Goal: Transaction & Acquisition: Purchase product/service

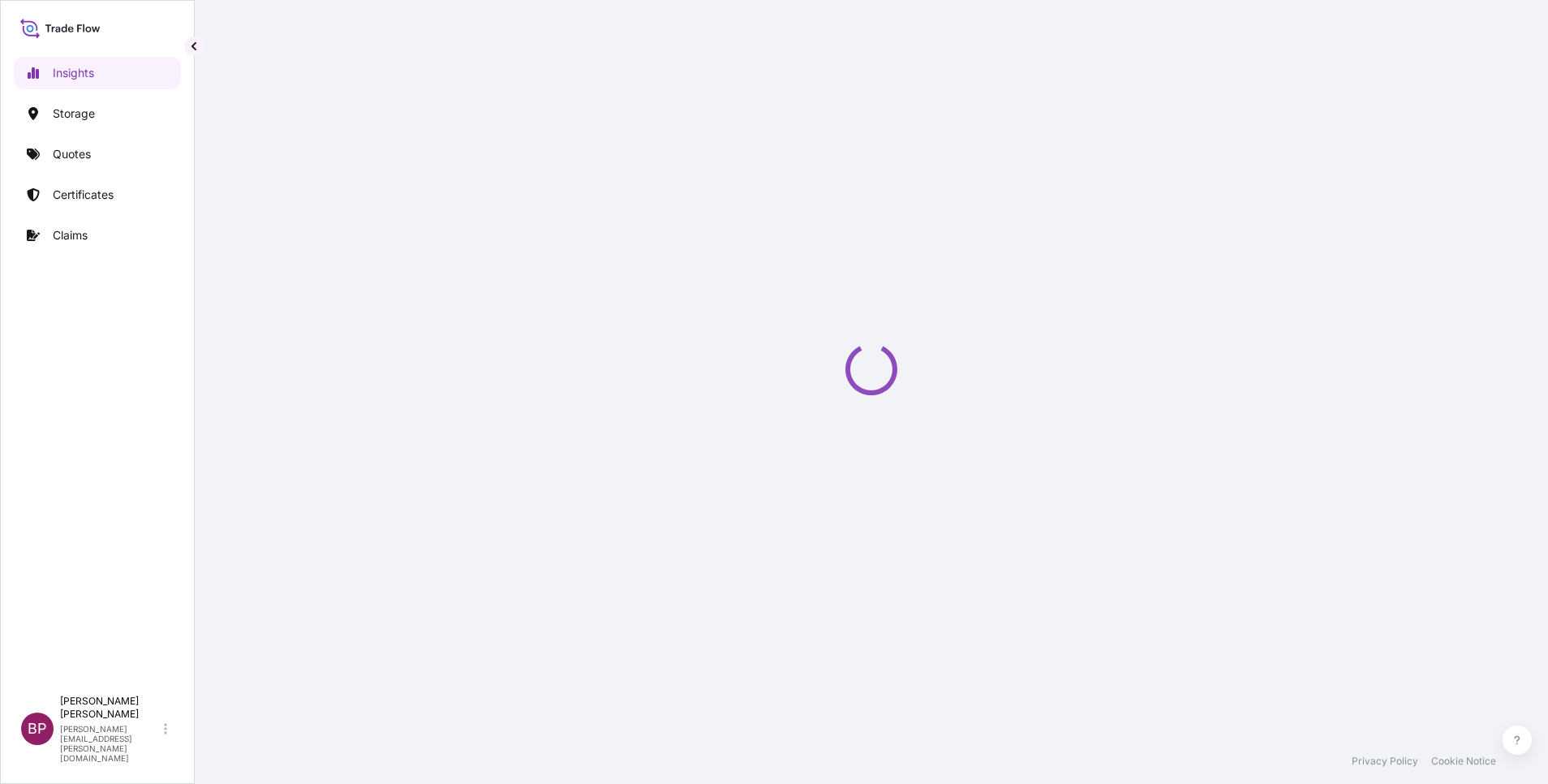
select select "2025"
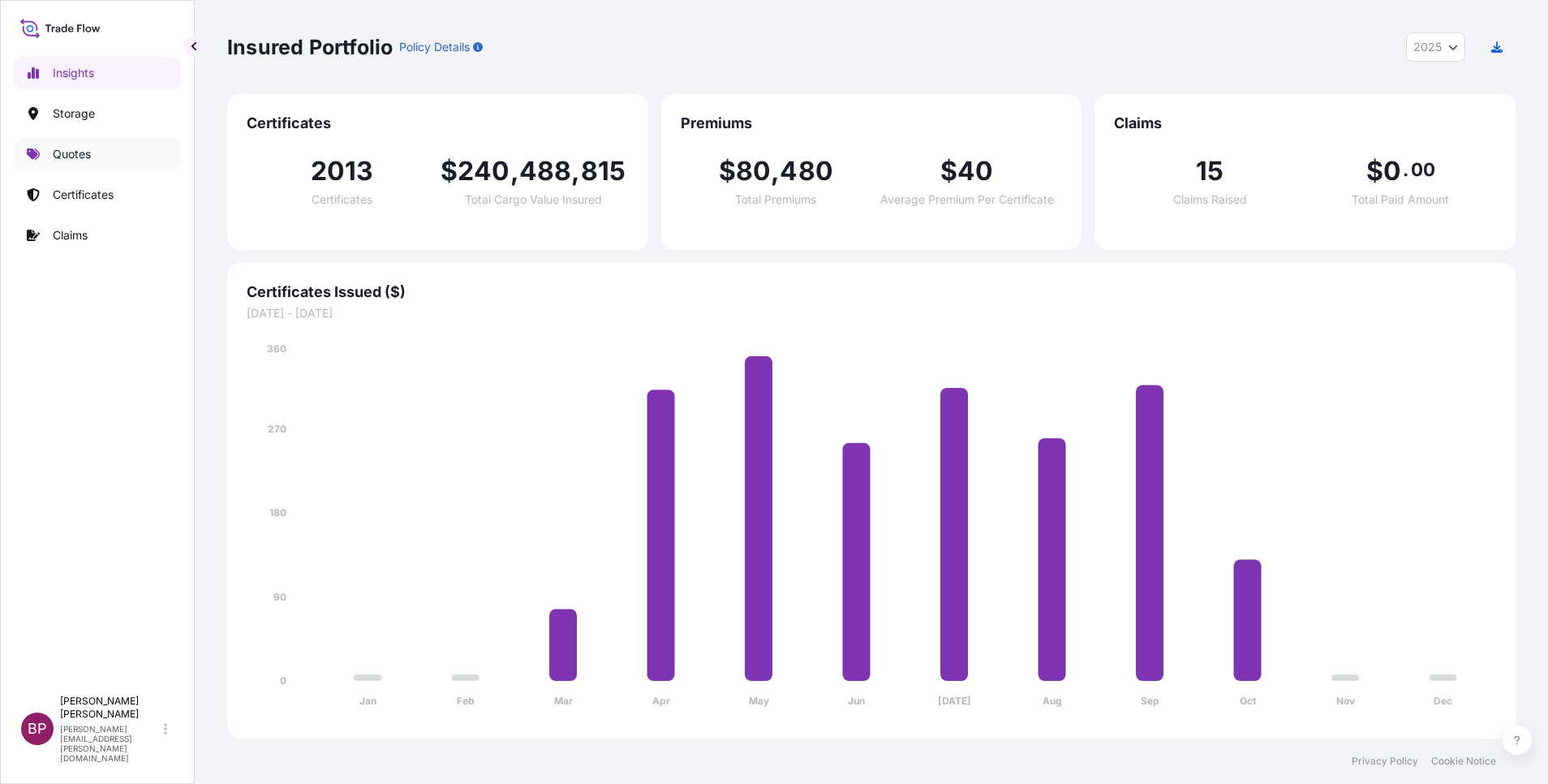
click at [74, 159] on p "Quotes" at bounding box center [71, 154] width 38 height 16
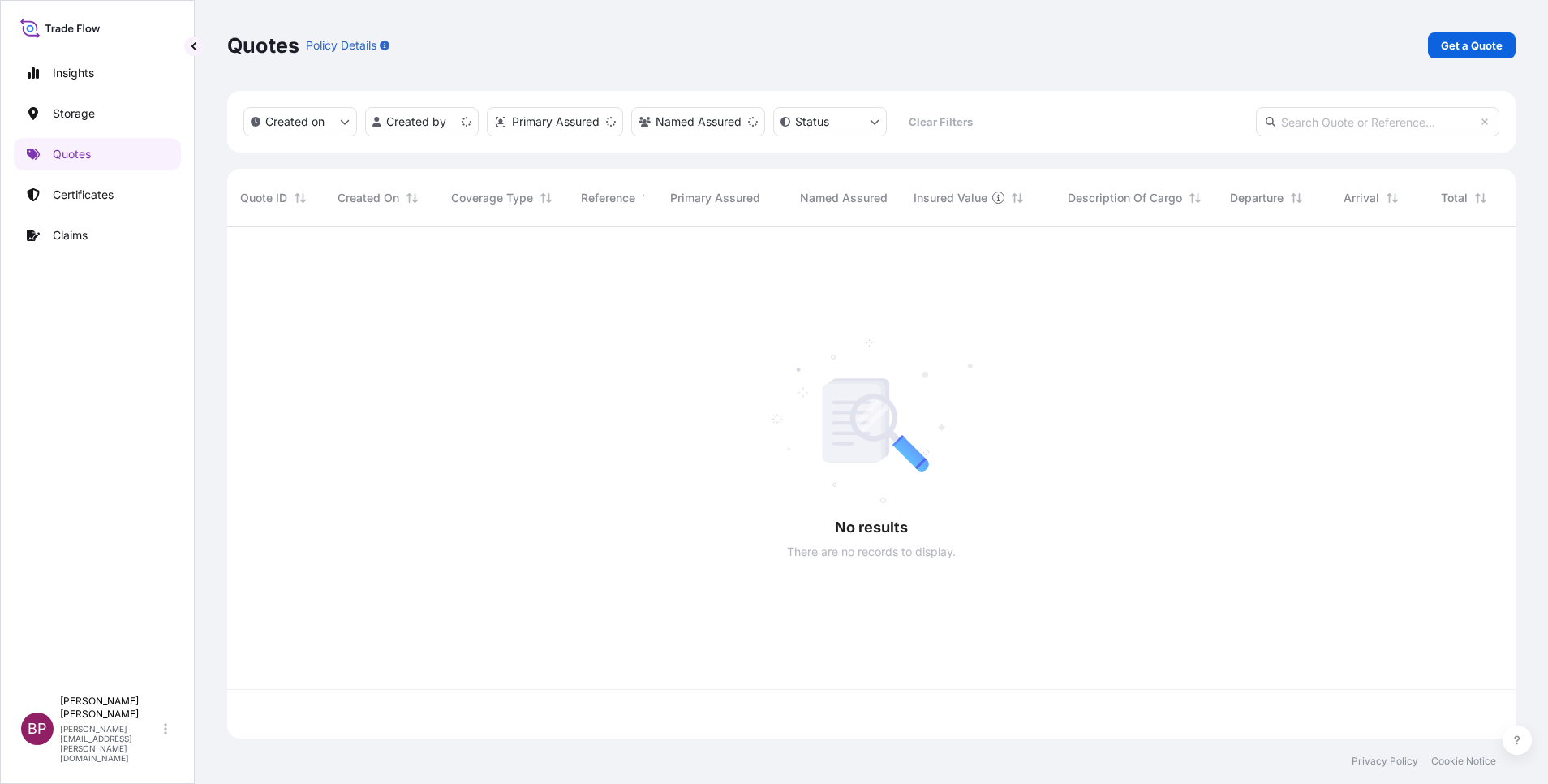
scroll to position [501, 1269]
click at [1493, 50] on p "Get a Quote" at bounding box center [1471, 44] width 61 height 16
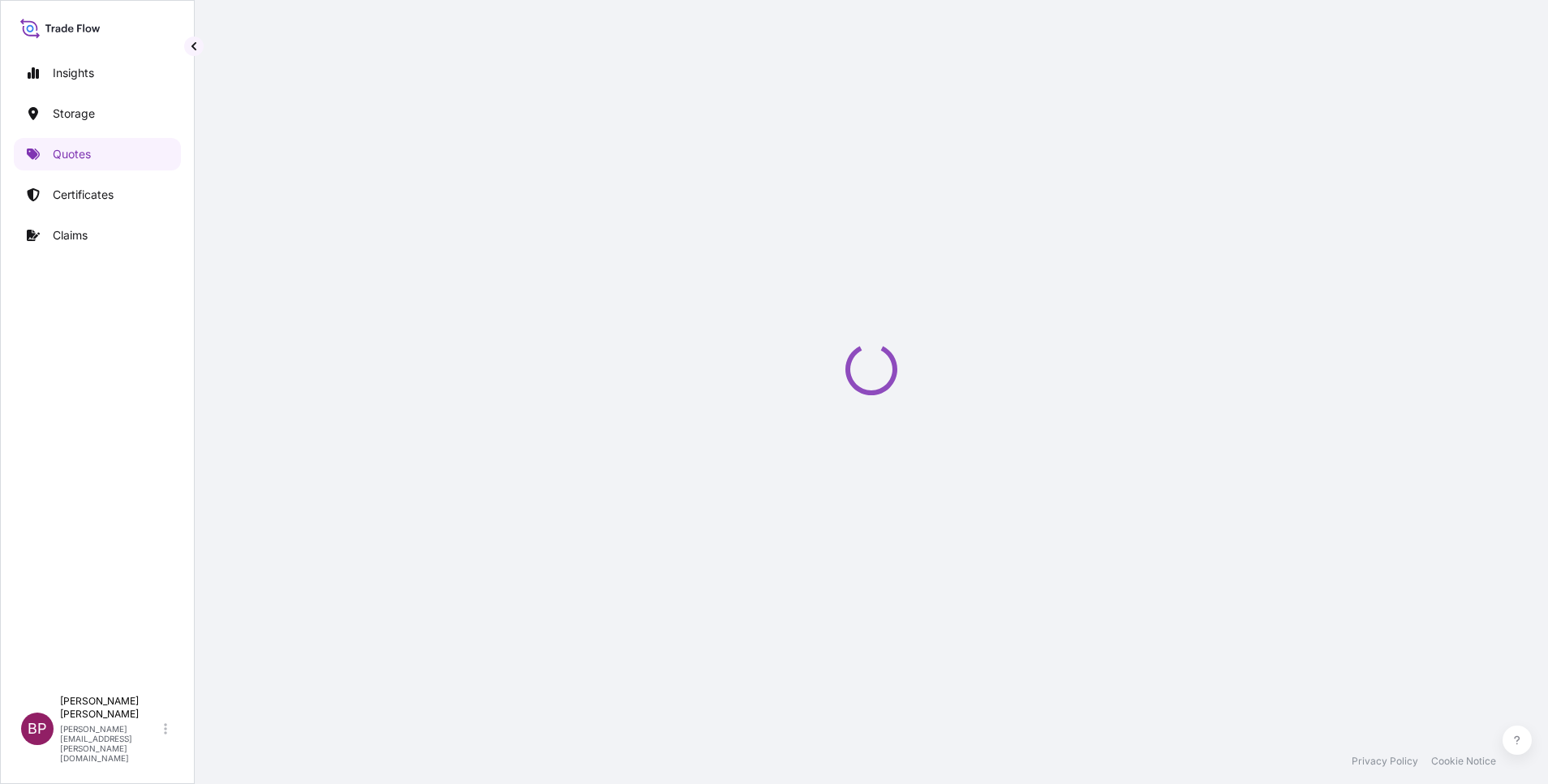
scroll to position [26, 0]
select select "Water"
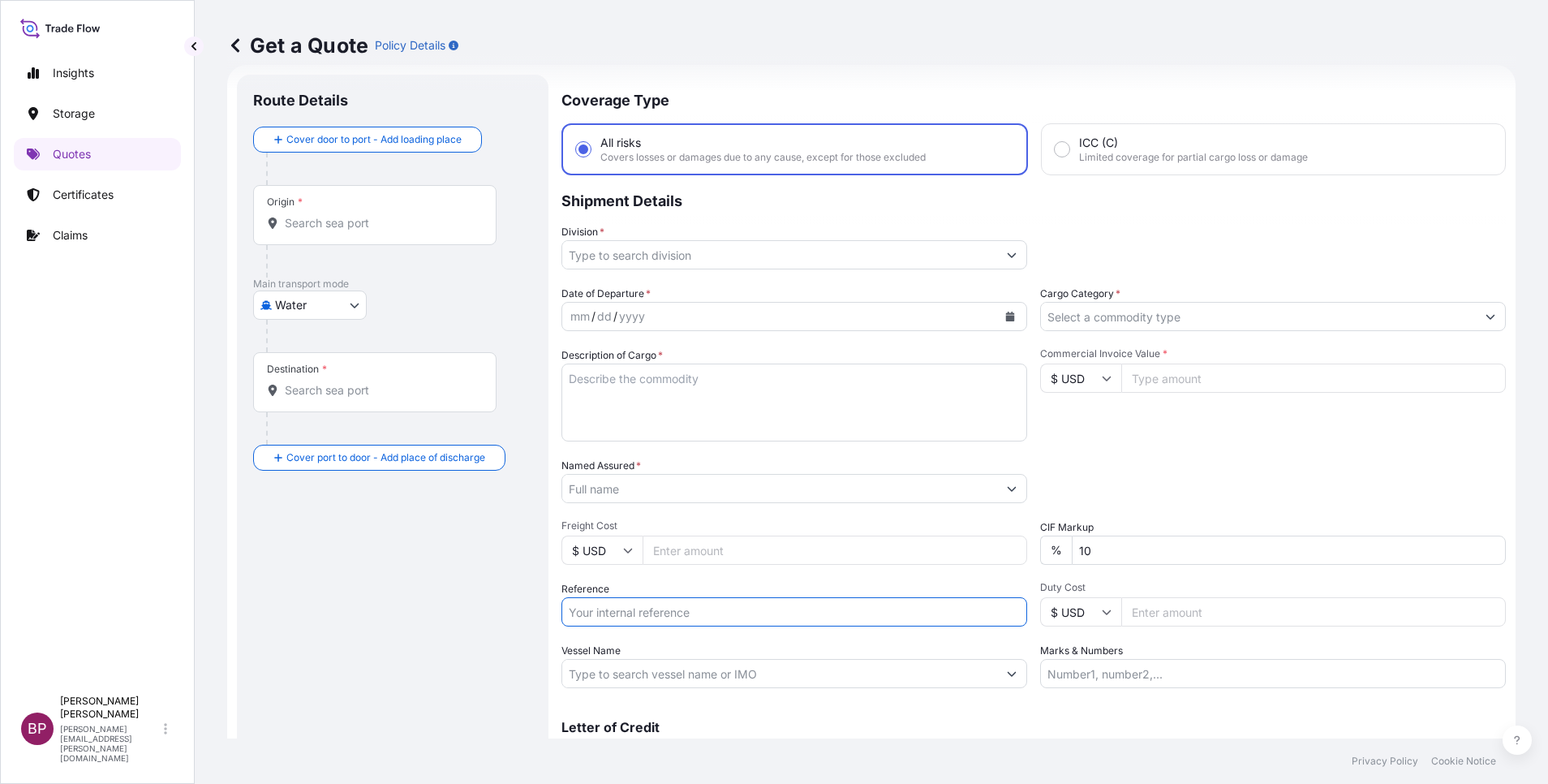
click at [651, 617] on input "Reference" at bounding box center [794, 611] width 466 height 29
paste input "SSLS3490"
type input "SSLS3490"
click at [709, 493] on input "Named Assured *" at bounding box center [780, 488] width 435 height 29
paste input "Specialized industrial Supplies Co. Ltd"
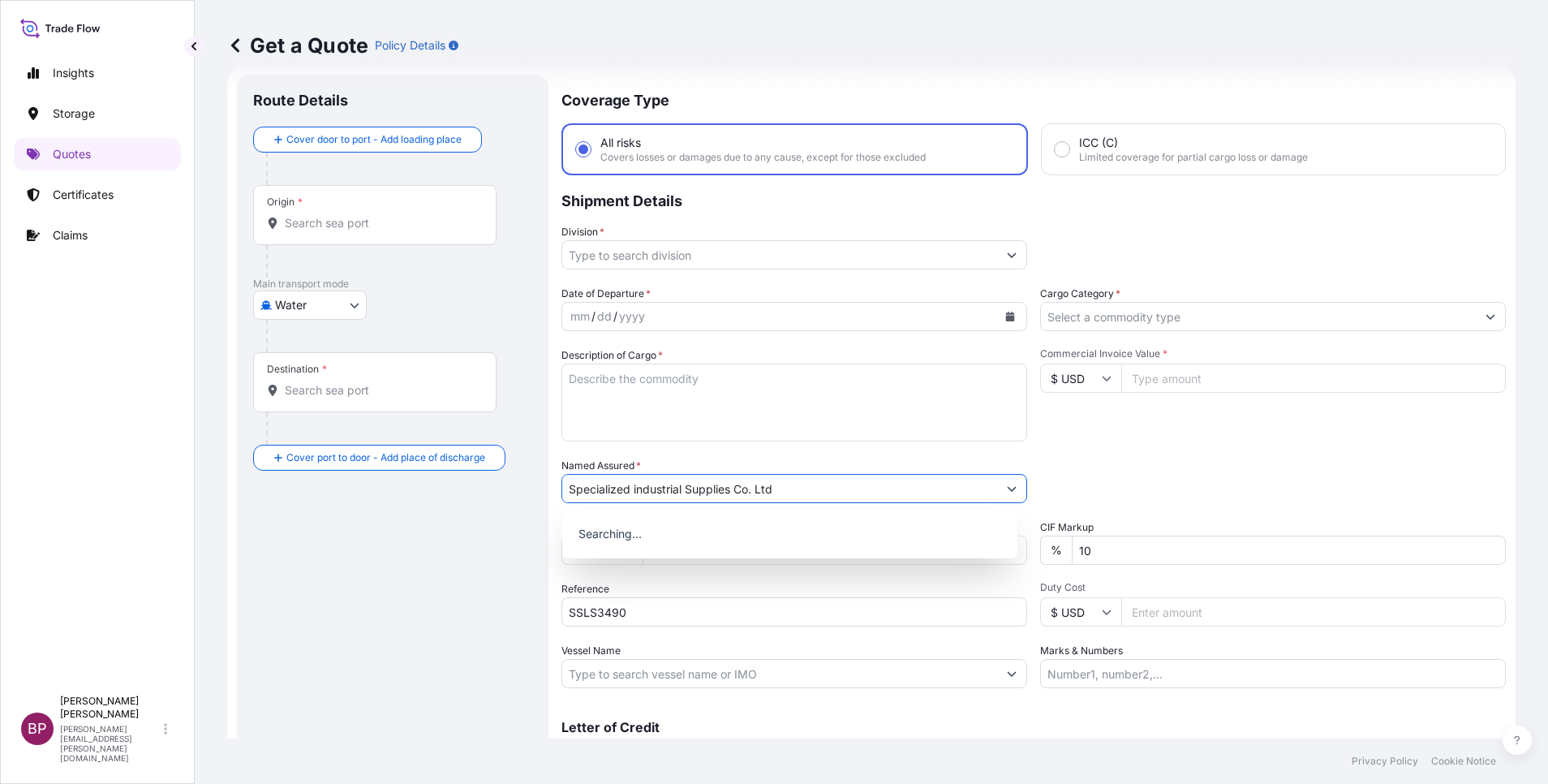
type input "Specialized industrial Supplies Co. Ltd"
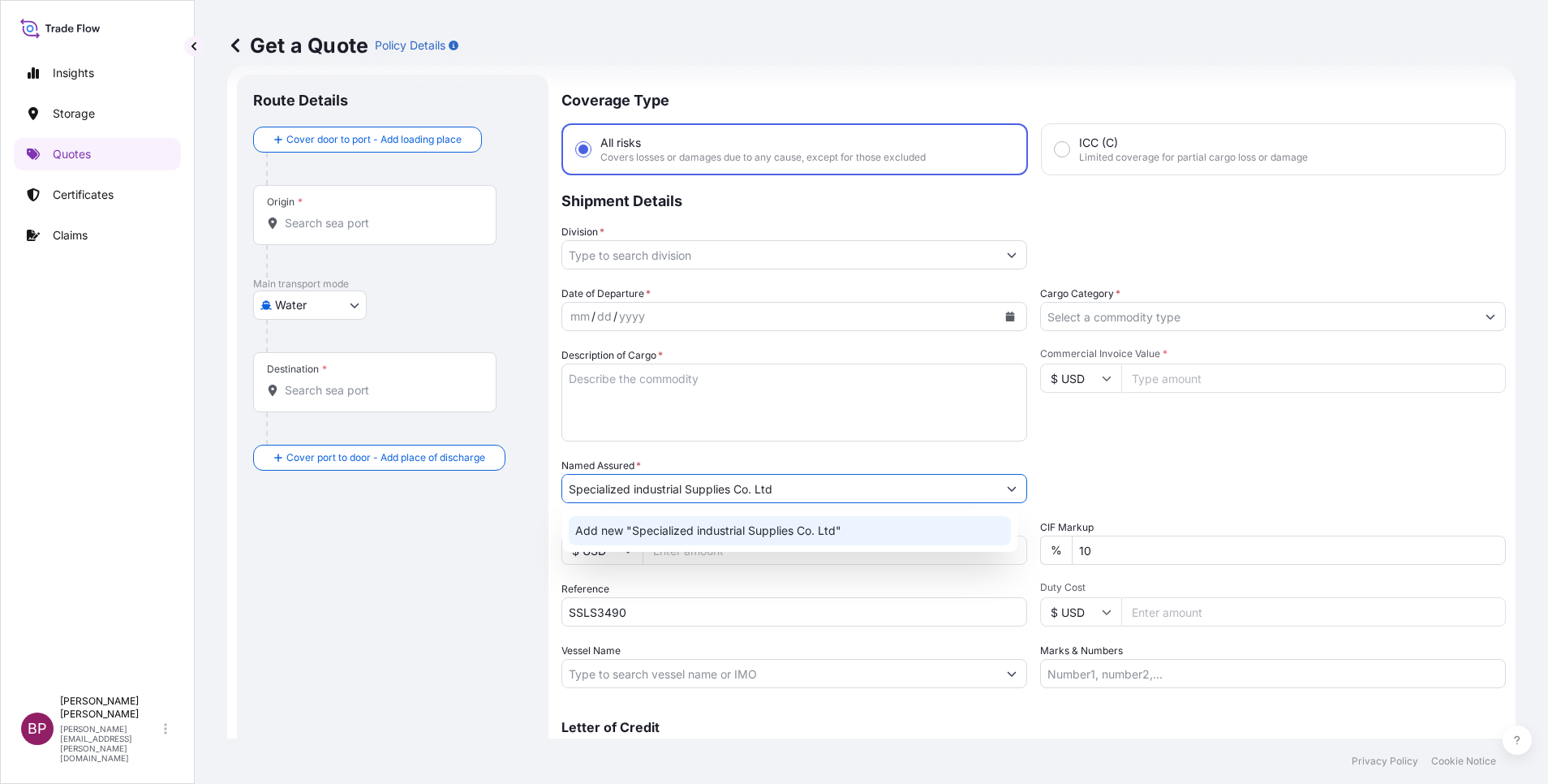
click at [775, 396] on textarea "Description of Cargo *" at bounding box center [794, 402] width 466 height 78
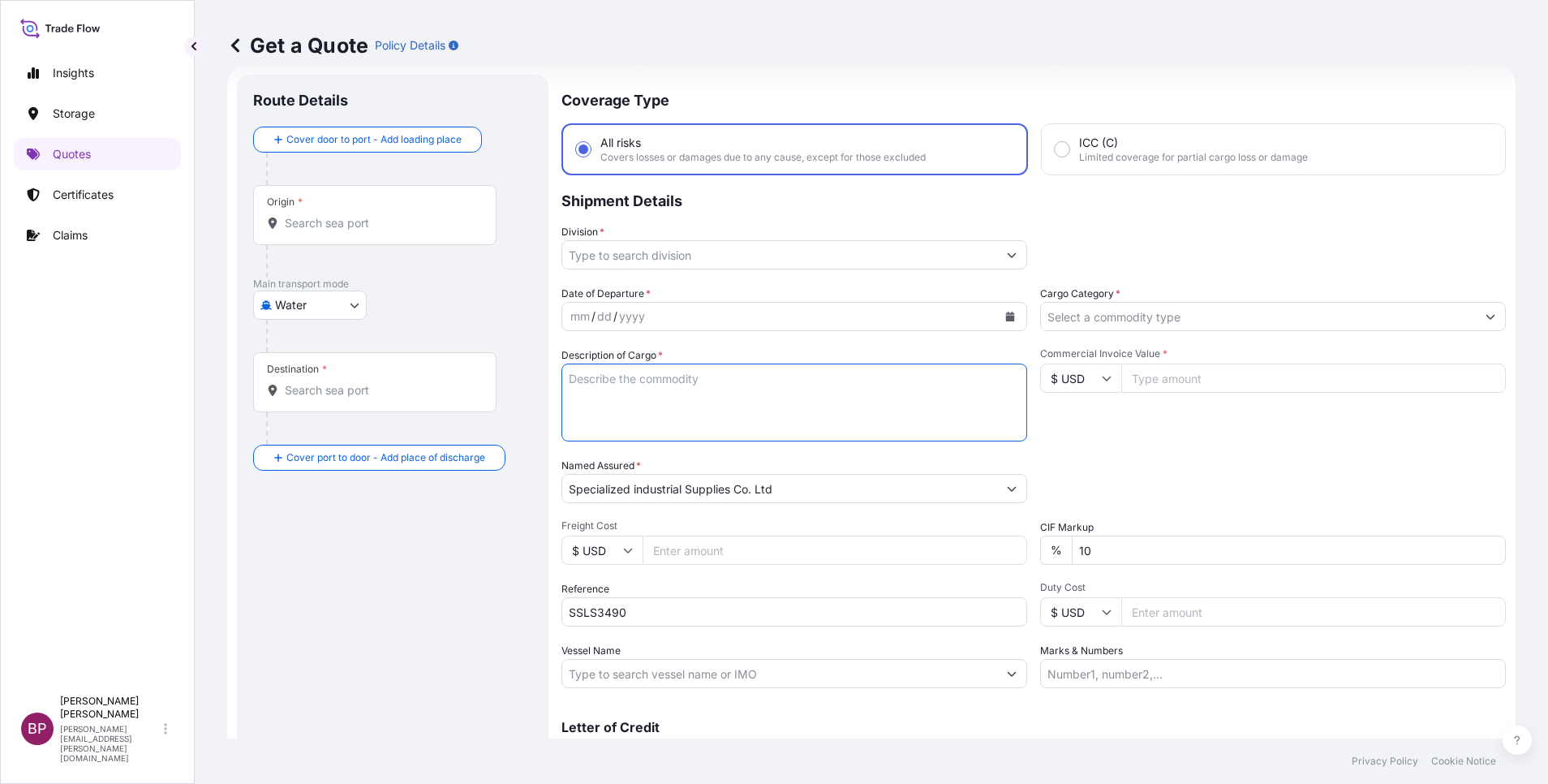
paste textarea "36kV 630A Outdoor Load Break Switch with Insulators and Steel Support"
type textarea "36kV 630A Outdoor Load Break Switch with Insulators and Steel Support"
drag, startPoint x: 1193, startPoint y: 378, endPoint x: 1191, endPoint y: 411, distance: 33.1
click at [1191, 378] on input "Commercial Invoice Value *" at bounding box center [1314, 378] width 384 height 29
paste input "76760"
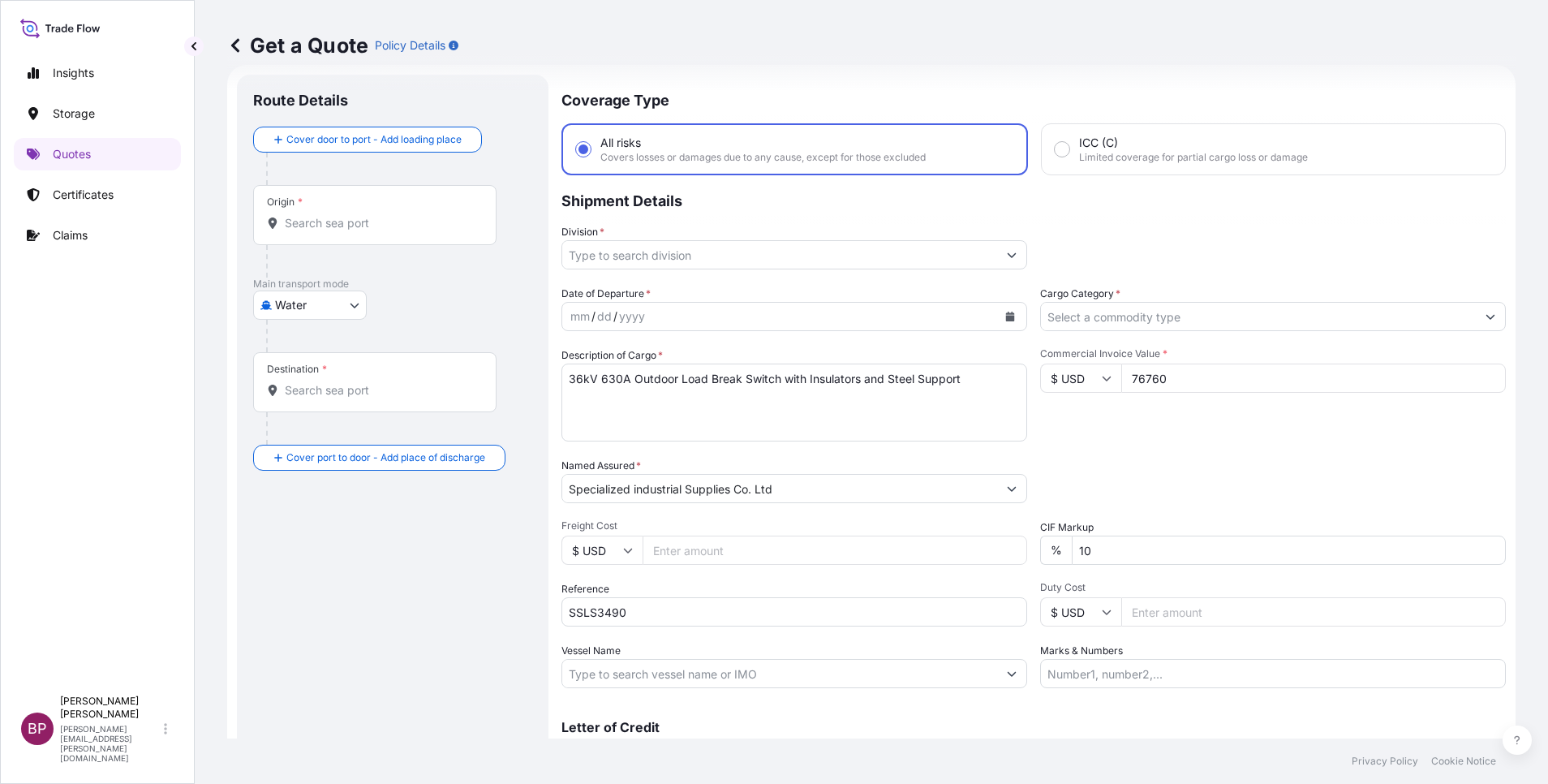
type input "76760"
drag, startPoint x: 1098, startPoint y: 551, endPoint x: 1000, endPoint y: 541, distance: 98.5
click at [1000, 541] on div "Date of Departure * mm / dd / yyyy Cargo Category * Description of Cargo * 36kV…" at bounding box center [1033, 486] width 944 height 402
type input "0"
click at [1476, 311] on button "Show suggestions" at bounding box center [1490, 316] width 29 height 29
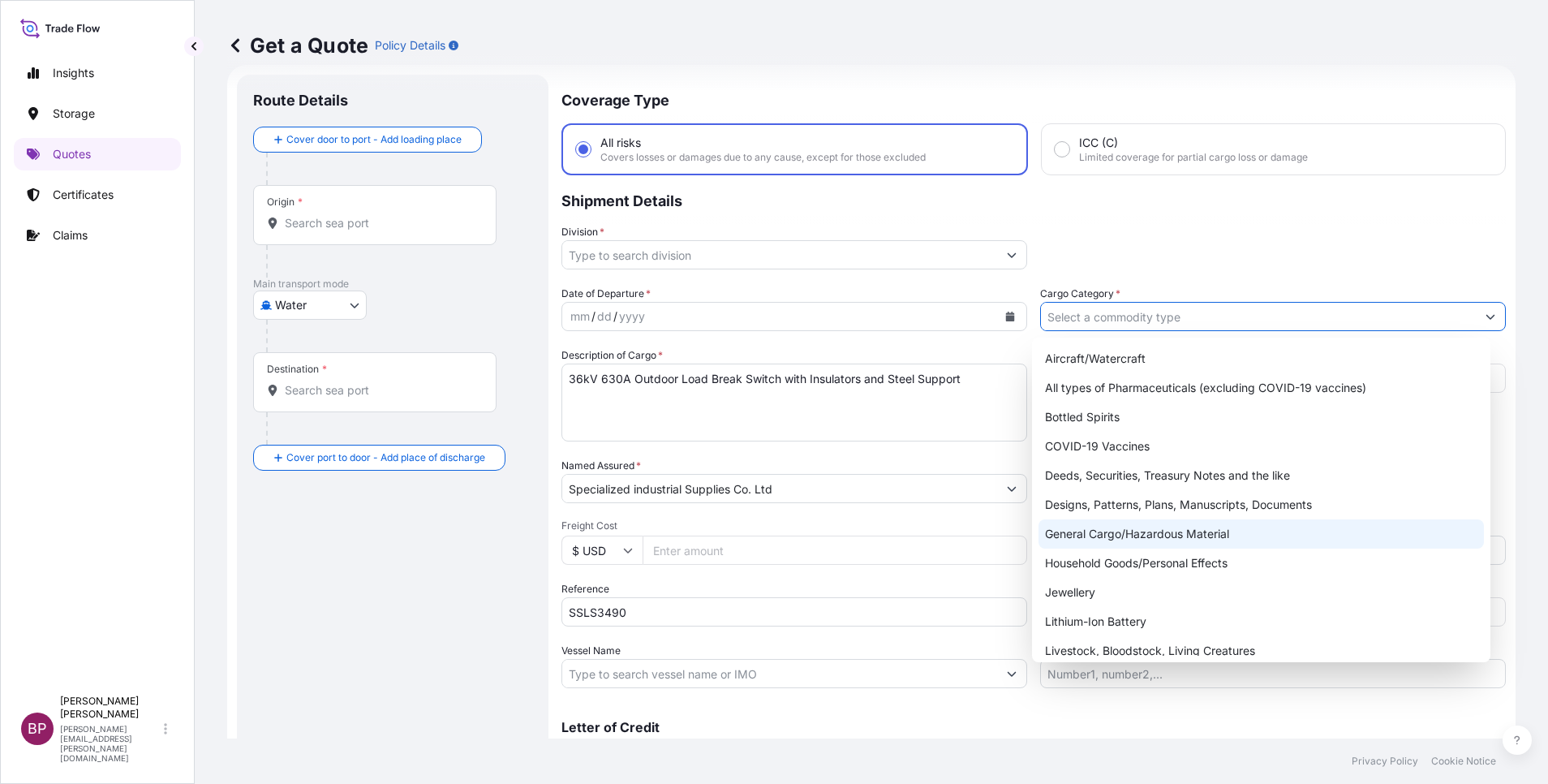
click at [1140, 538] on div "General Cargo/Hazardous Material" at bounding box center [1261, 534] width 446 height 29
type input "General Cargo/Hazardous Material"
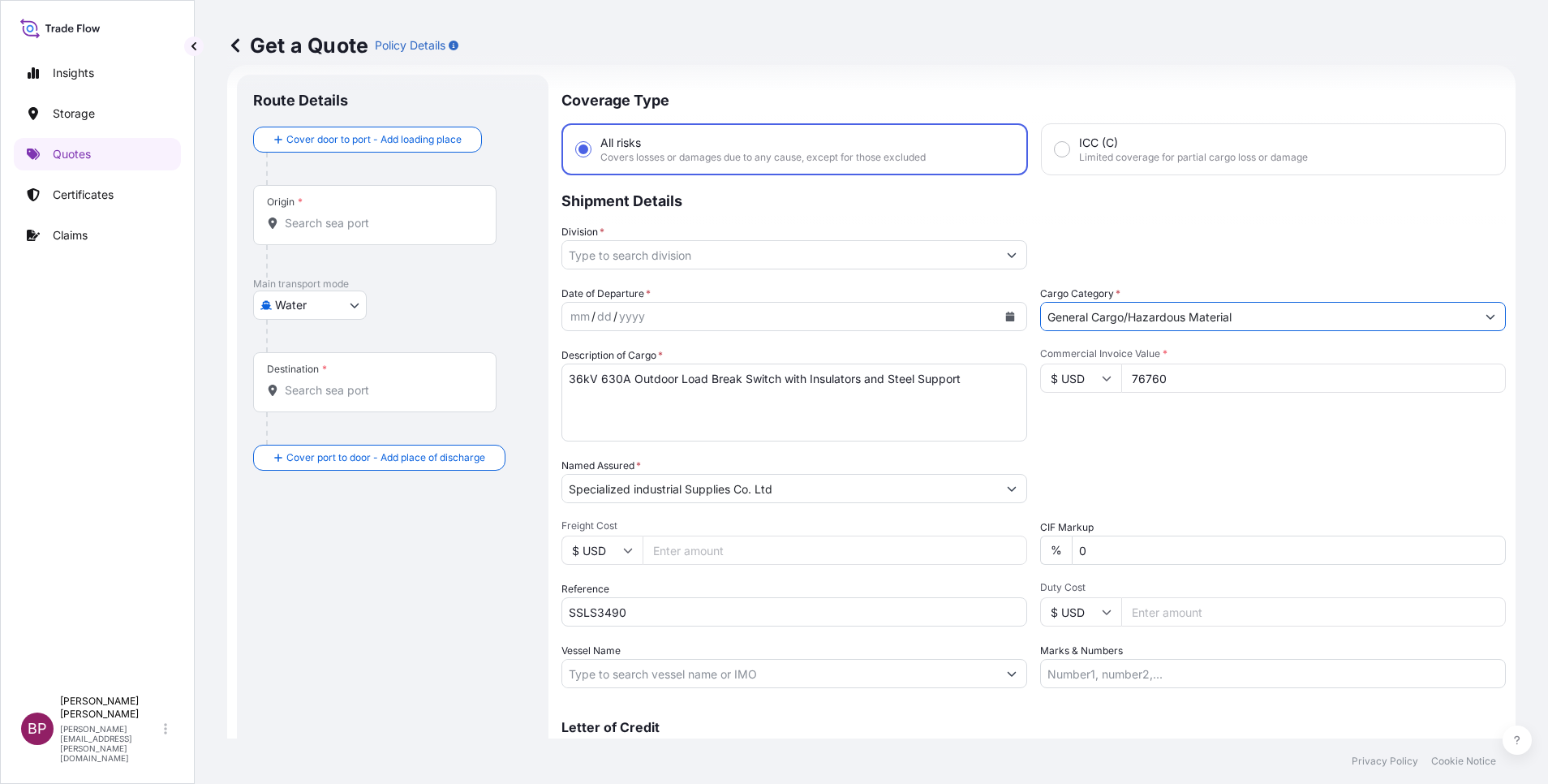
click at [1007, 257] on icon "Show suggestions" at bounding box center [1012, 256] width 9 height 5
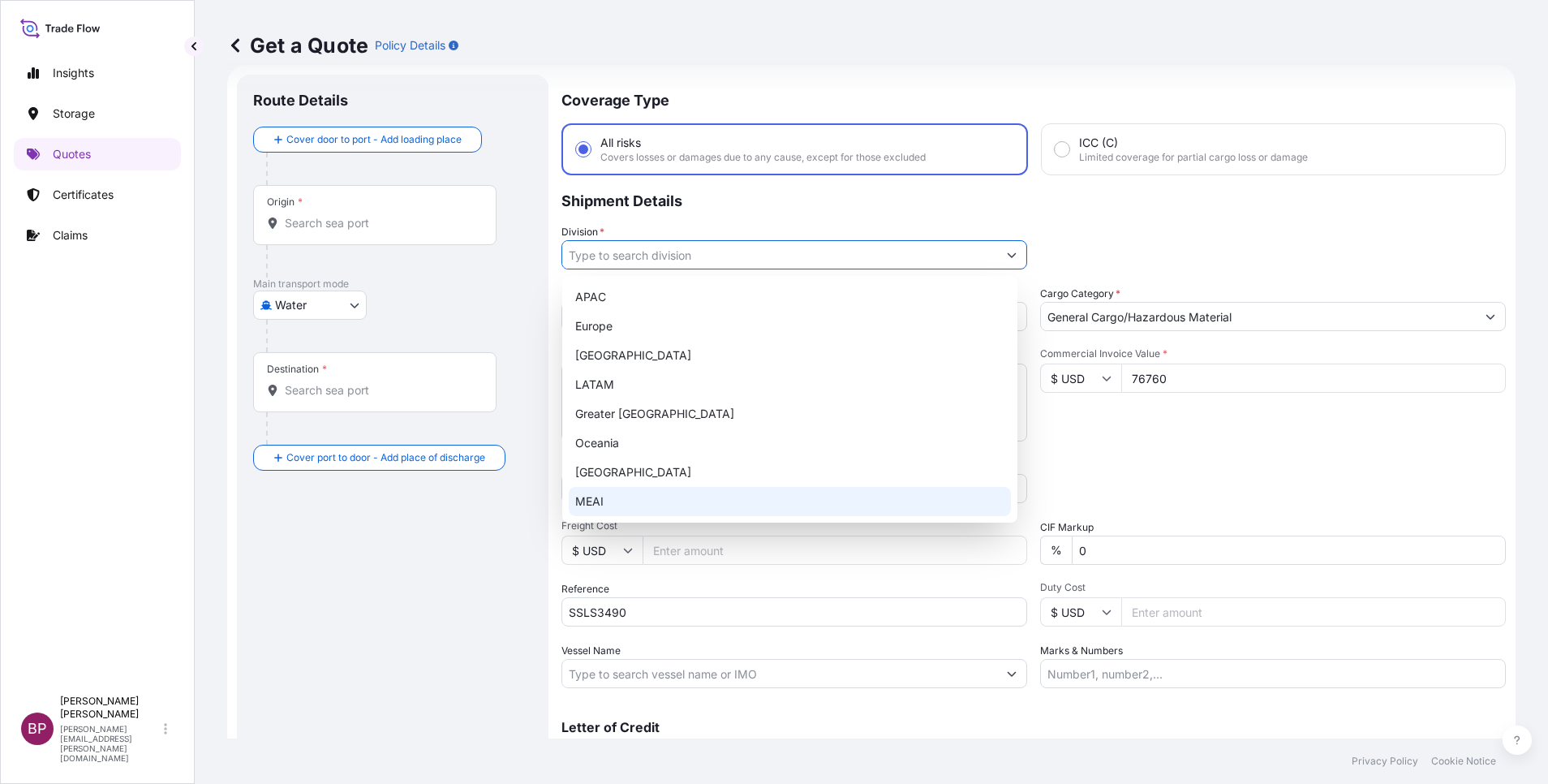
click at [651, 504] on div "MEAI" at bounding box center [789, 501] width 442 height 29
type input "MEAI"
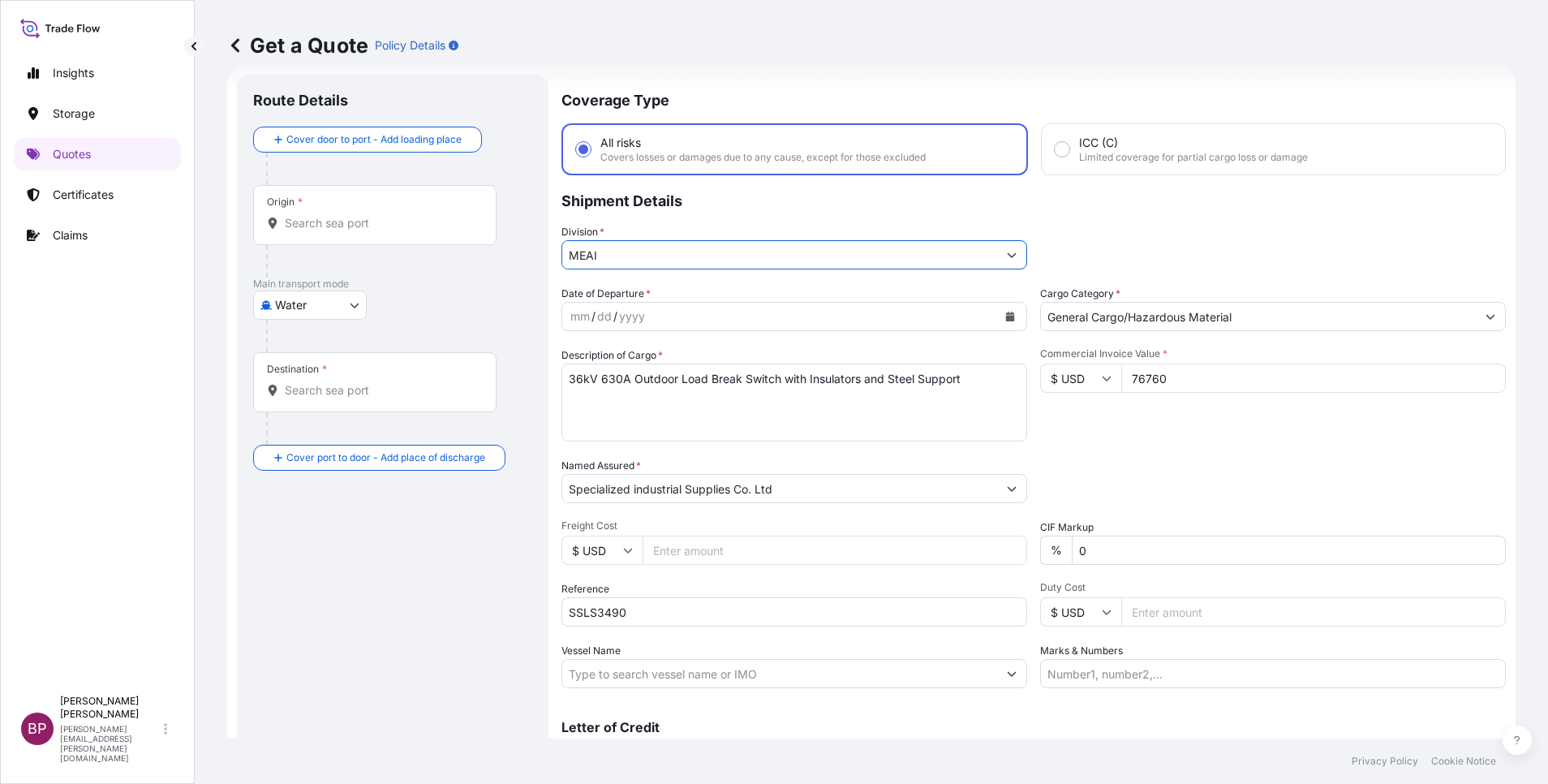
click at [343, 305] on body "20 options available. 8 options available. Insights Storage Quotes Certificates…" at bounding box center [774, 392] width 1548 height 784
click at [315, 398] on span "Inland" at bounding box center [300, 405] width 33 height 16
select select "Inland"
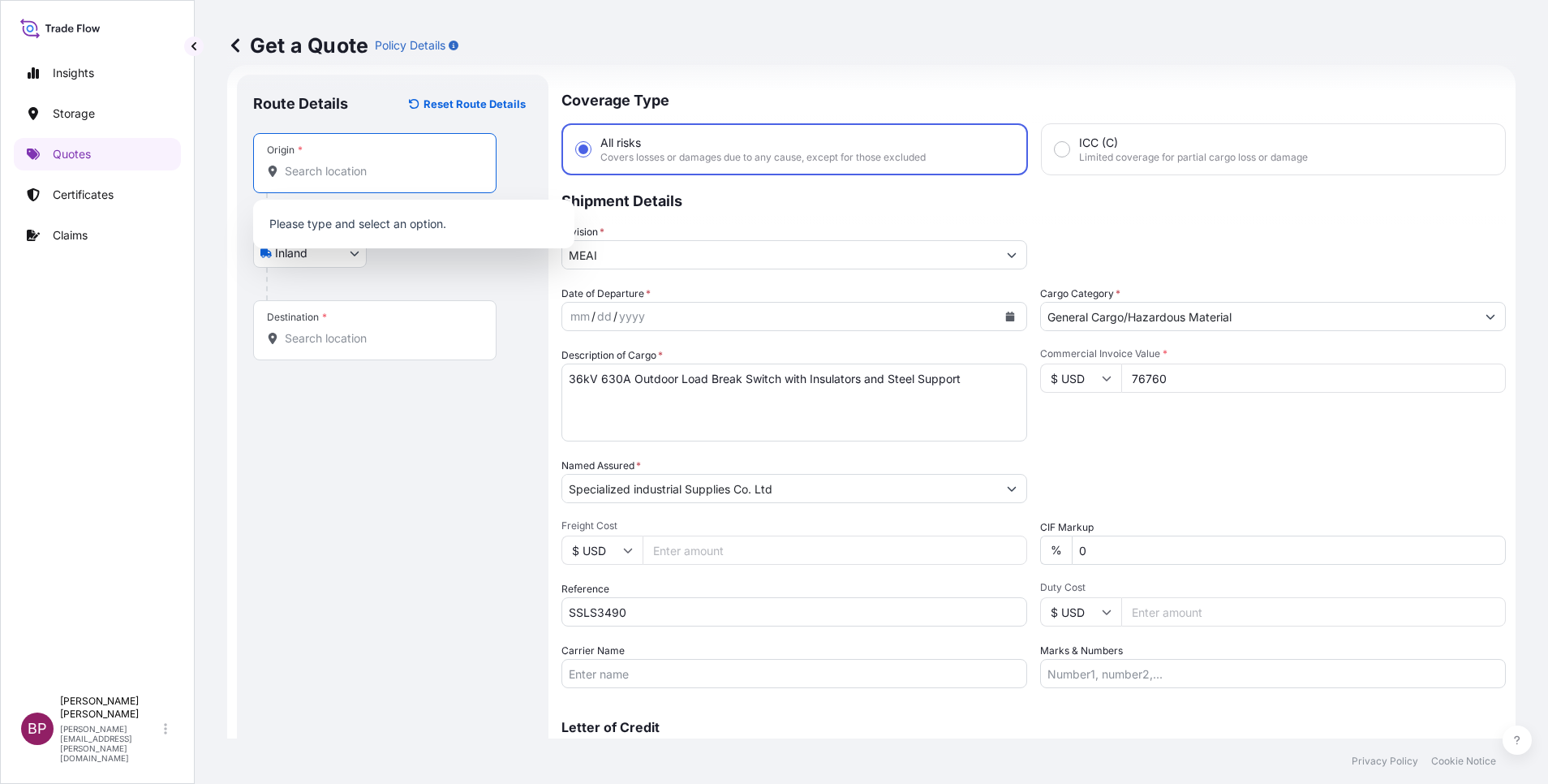
click at [358, 174] on input "Origin *" at bounding box center [380, 170] width 191 height 16
paste input "[GEOGRAPHIC_DATA]"
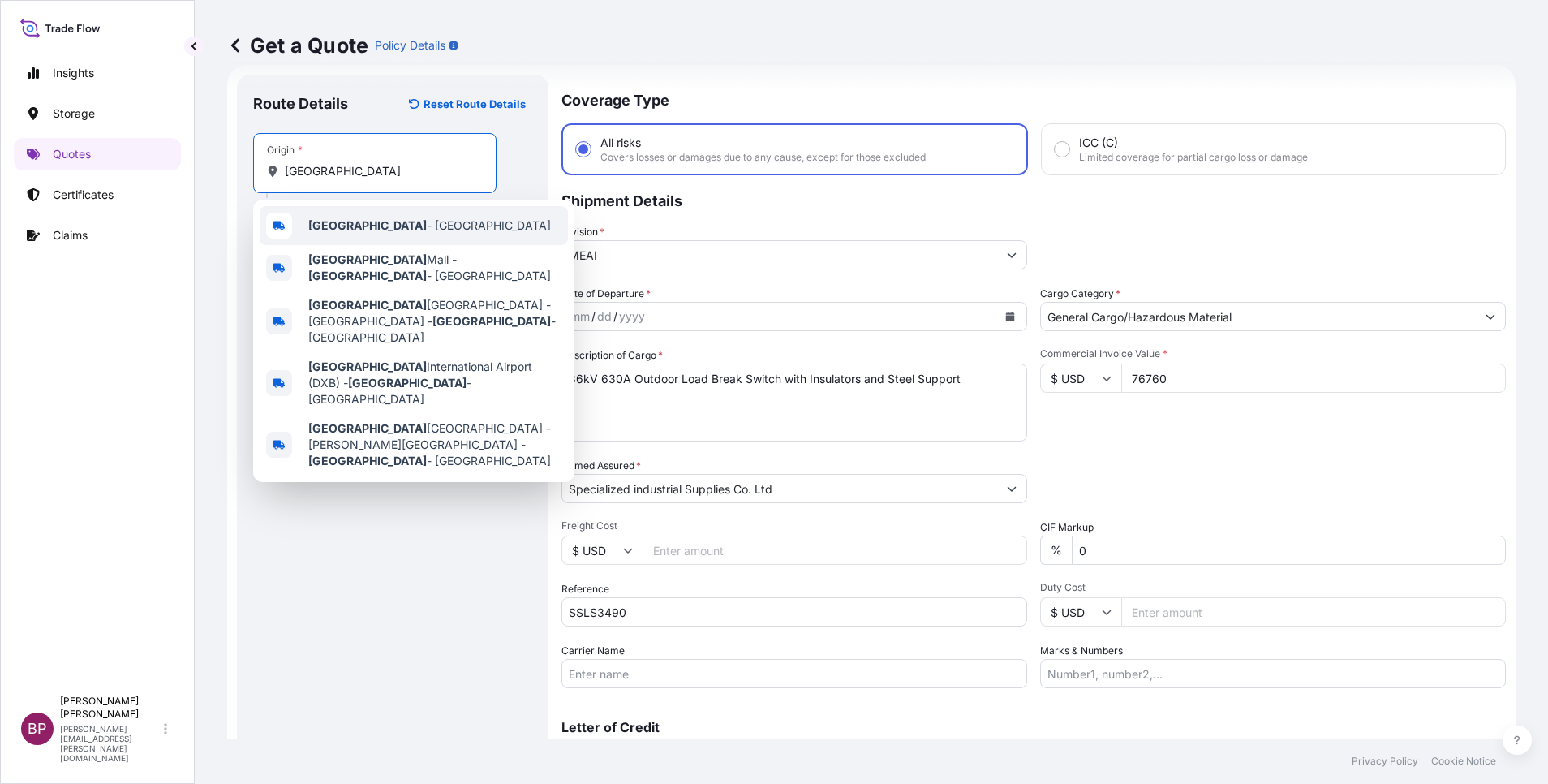
click at [387, 227] on span "[GEOGRAPHIC_DATA] - [GEOGRAPHIC_DATA]" at bounding box center [429, 225] width 243 height 16
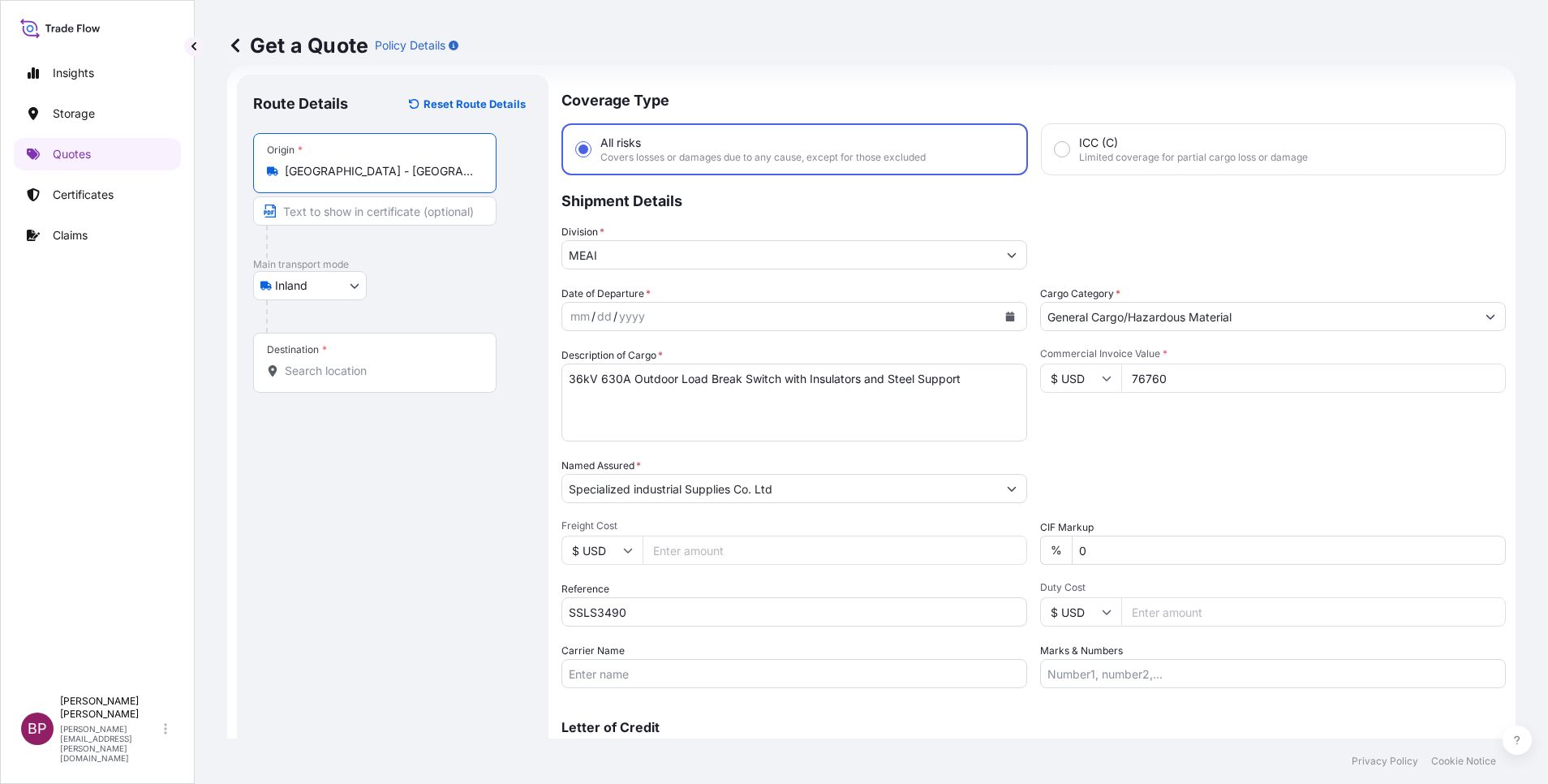
type input "[GEOGRAPHIC_DATA] - [GEOGRAPHIC_DATA]"
click at [373, 370] on input "Destination *" at bounding box center [380, 370] width 191 height 16
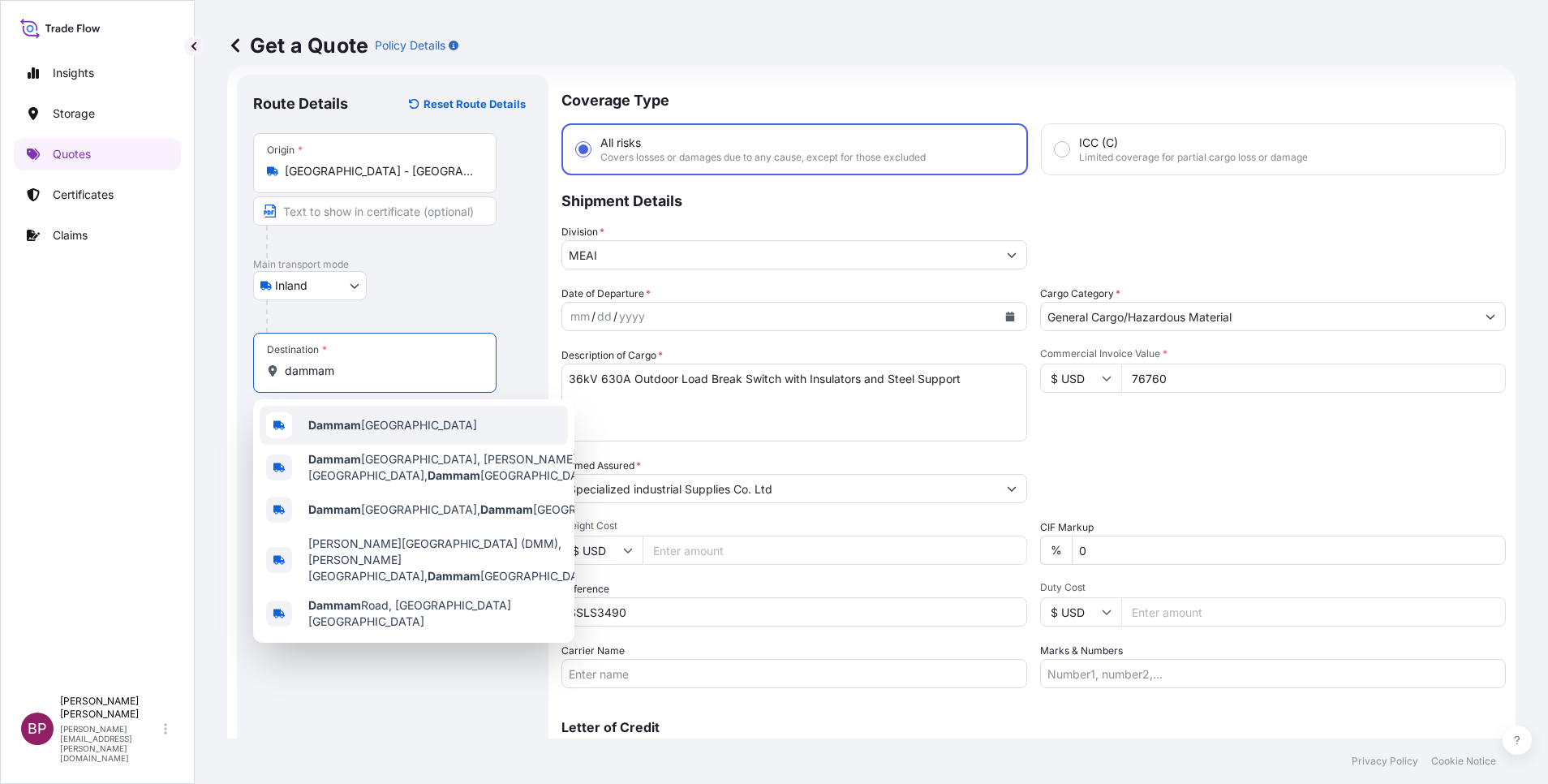
click at [398, 421] on span "Dammam [GEOGRAPHIC_DATA]" at bounding box center [392, 425] width 169 height 16
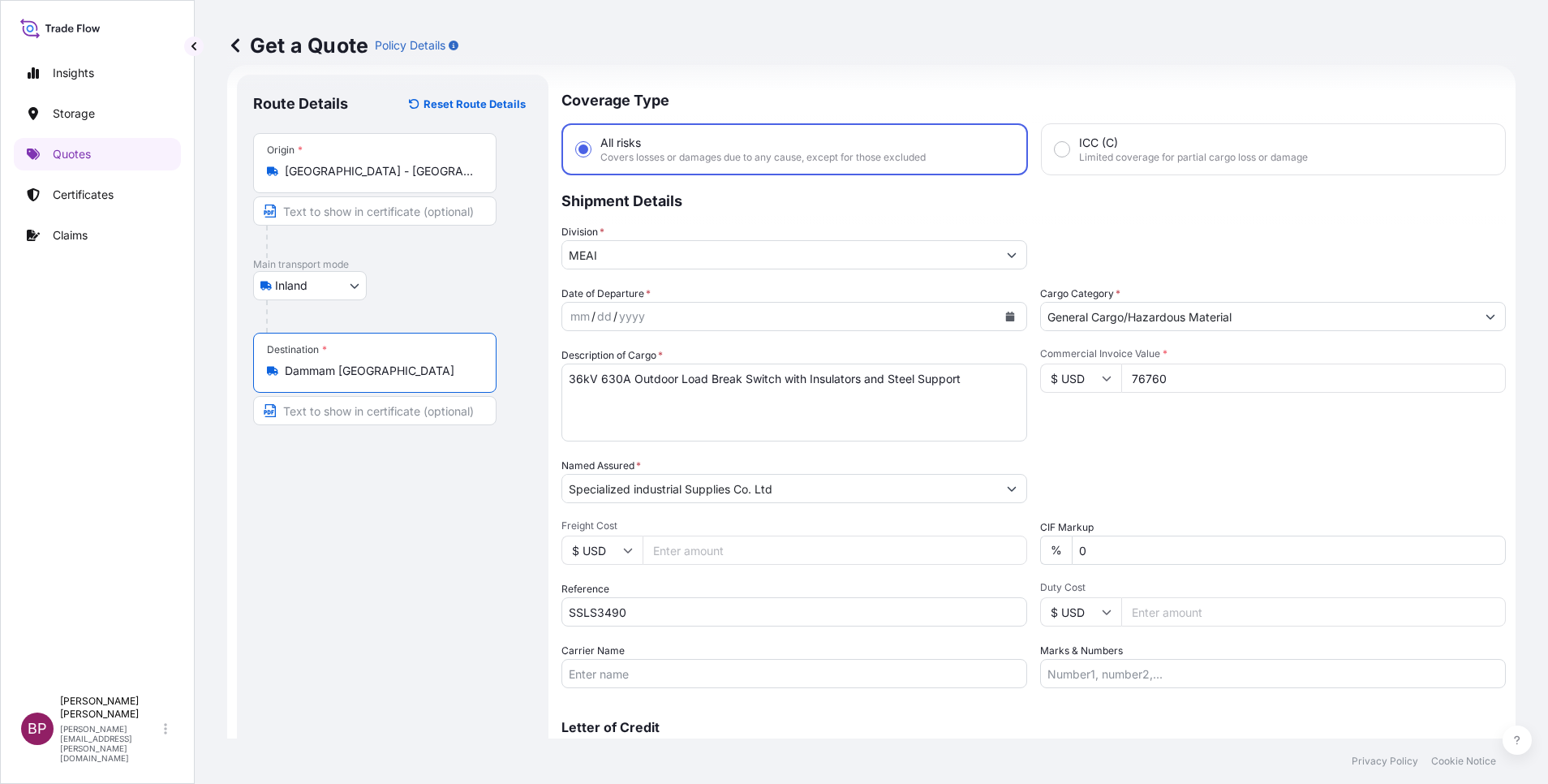
type input "Dammam [GEOGRAPHIC_DATA]"
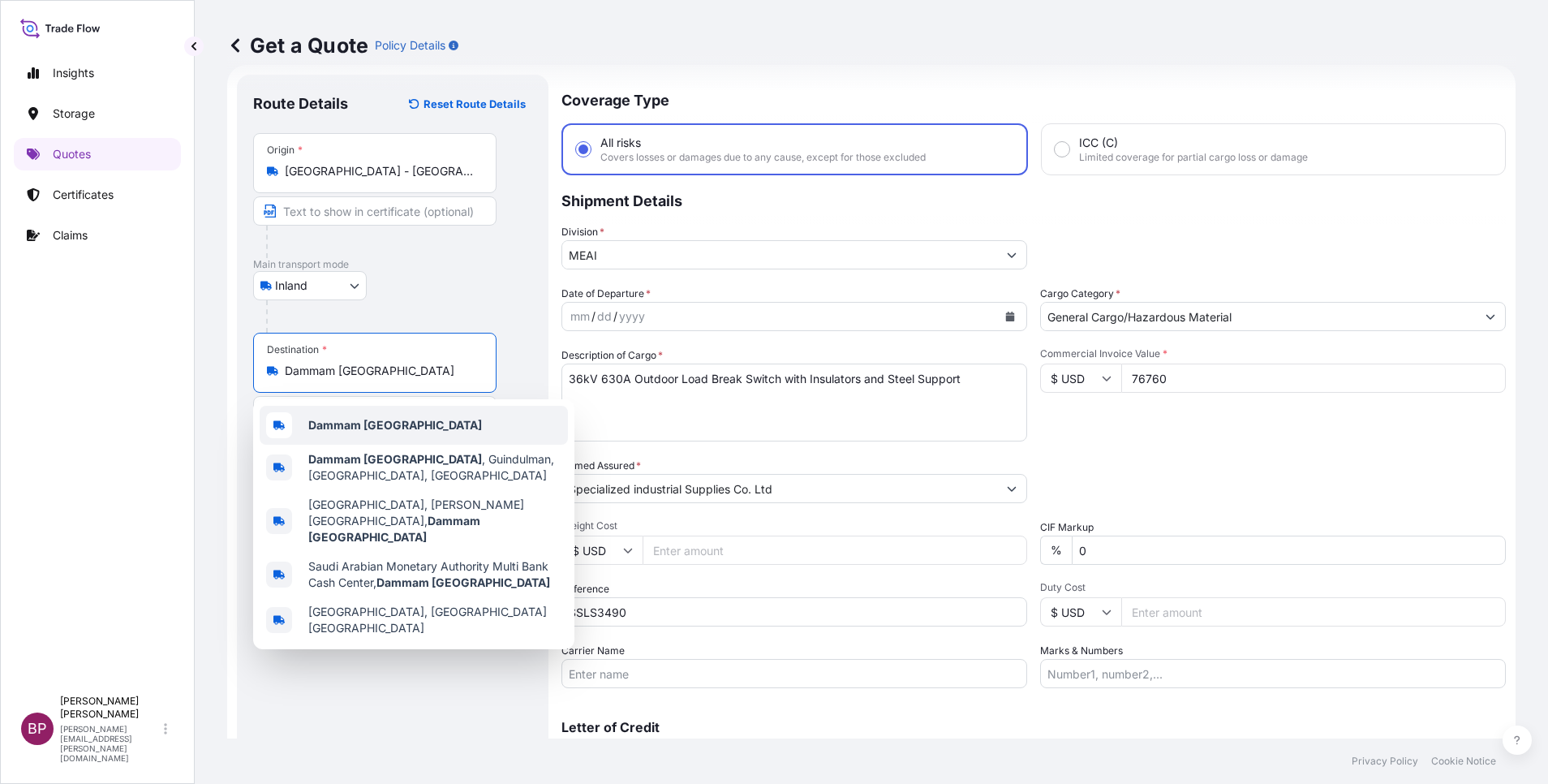
click at [1316, 460] on div "Packing Category Type to search a container mode Please select a primary mode o…" at bounding box center [1273, 480] width 466 height 45
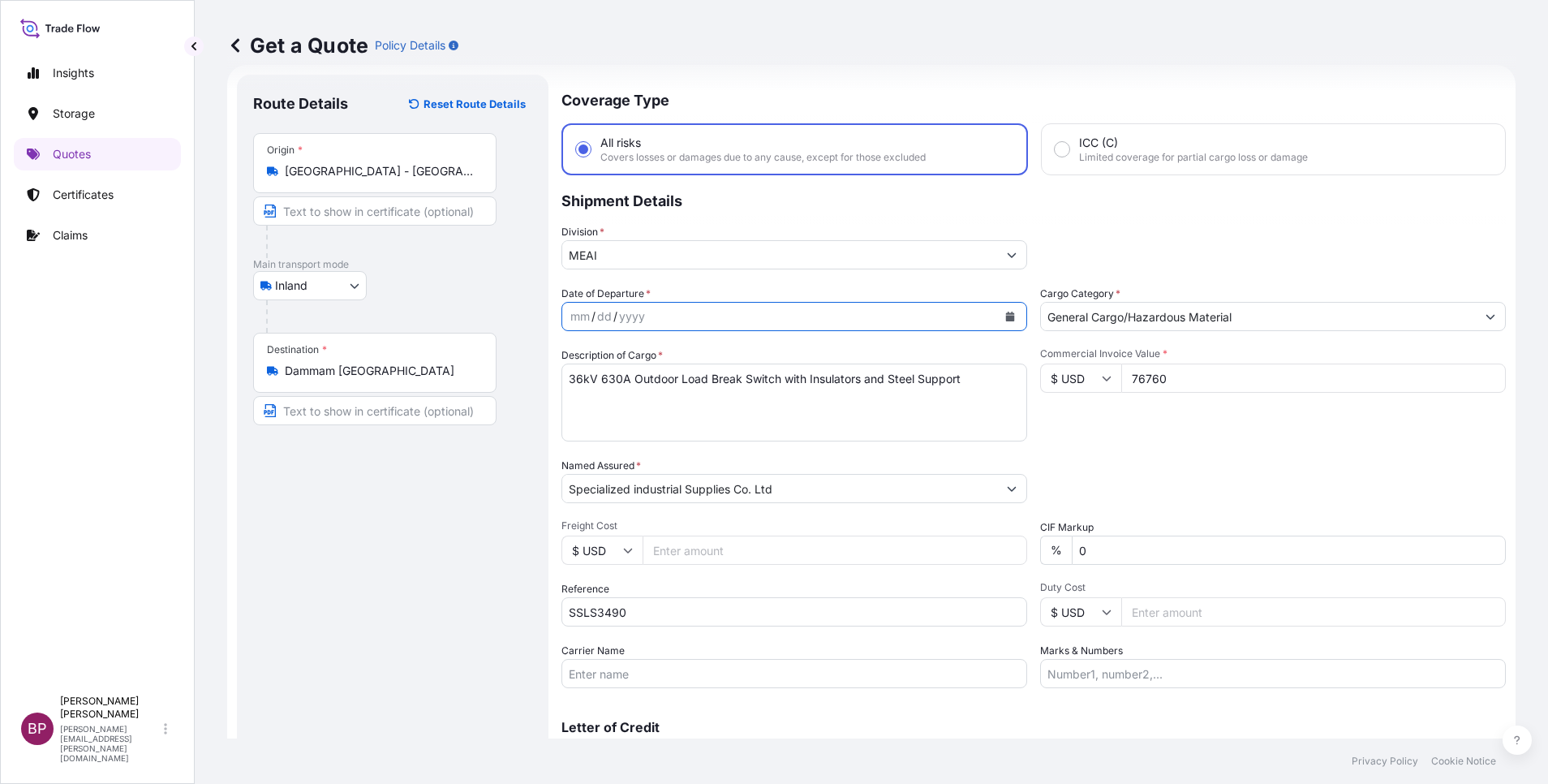
click at [1006, 316] on icon "Calendar" at bounding box center [1010, 316] width 9 height 10
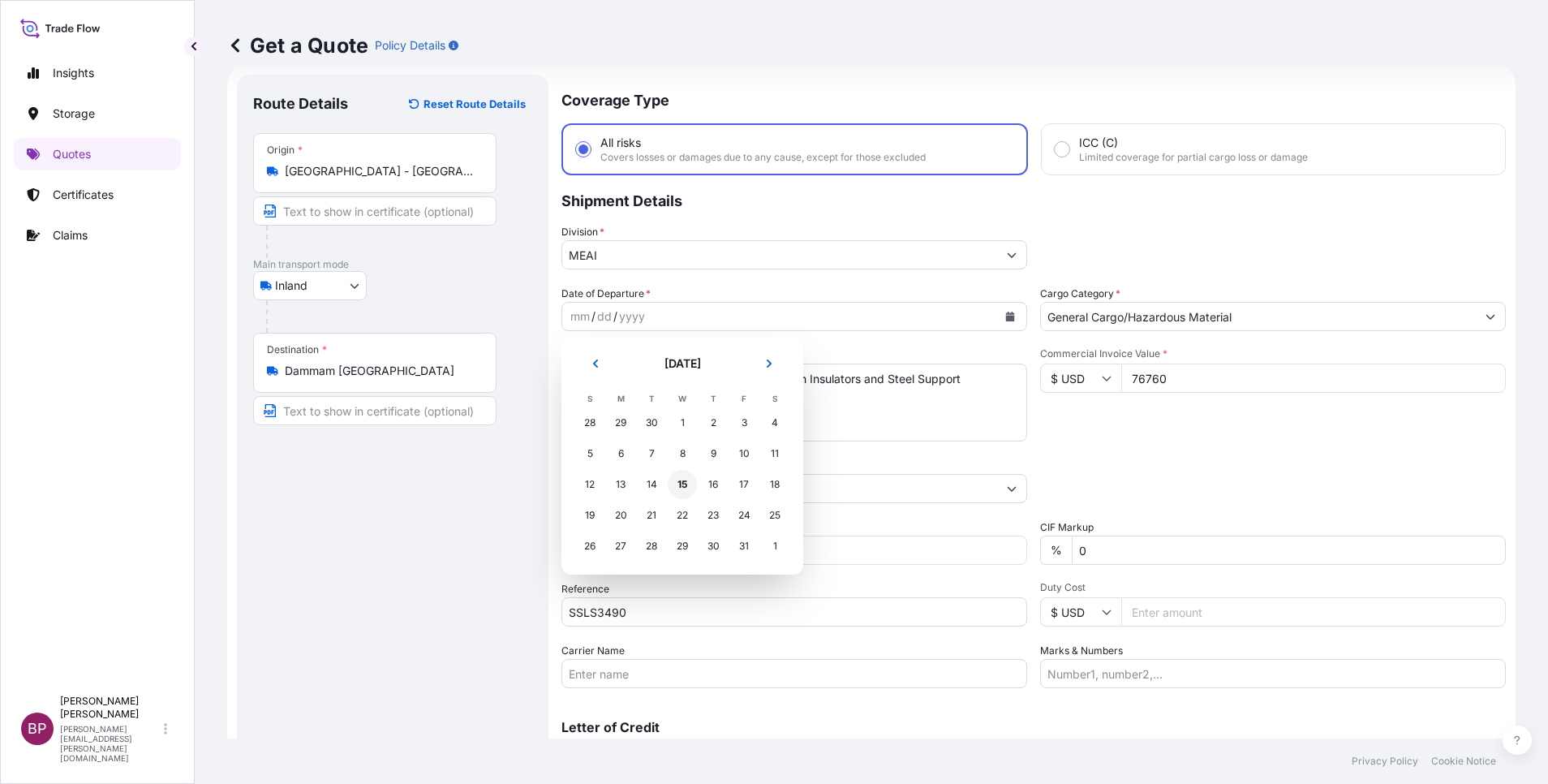
click at [684, 484] on div "15" at bounding box center [682, 484] width 29 height 29
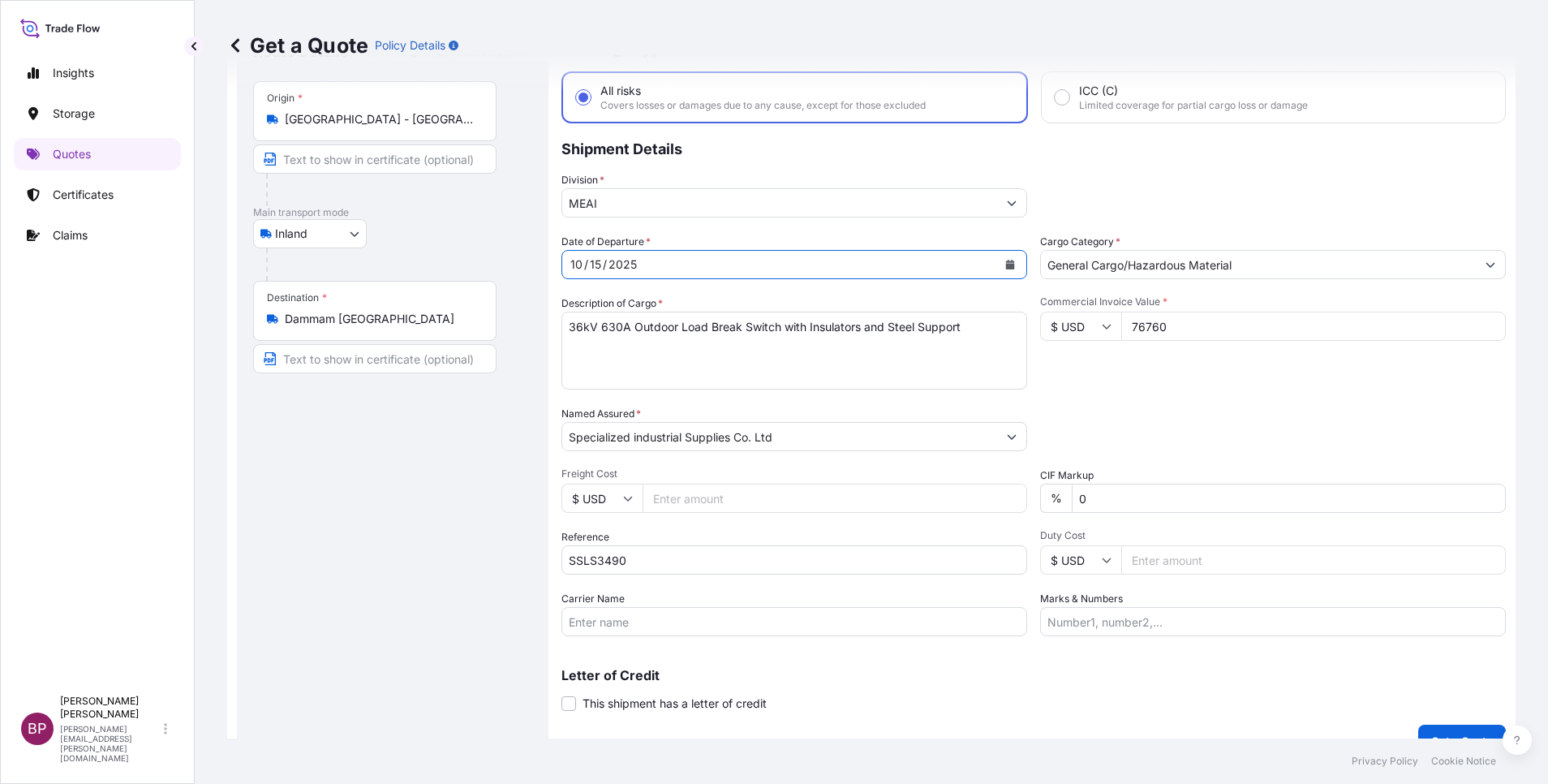
scroll to position [107, 0]
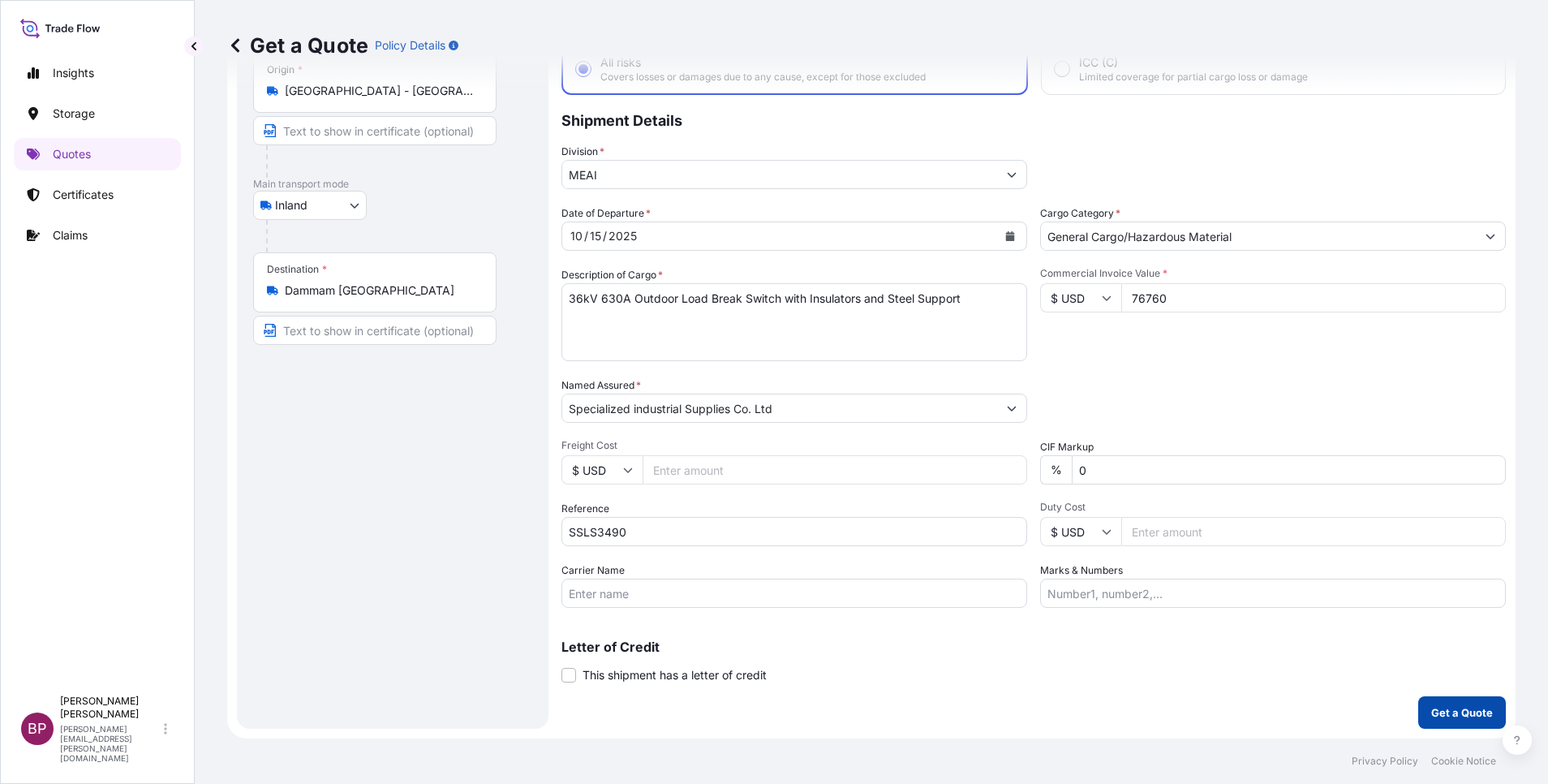
click at [1466, 711] on p "Get a Quote" at bounding box center [1462, 712] width 61 height 16
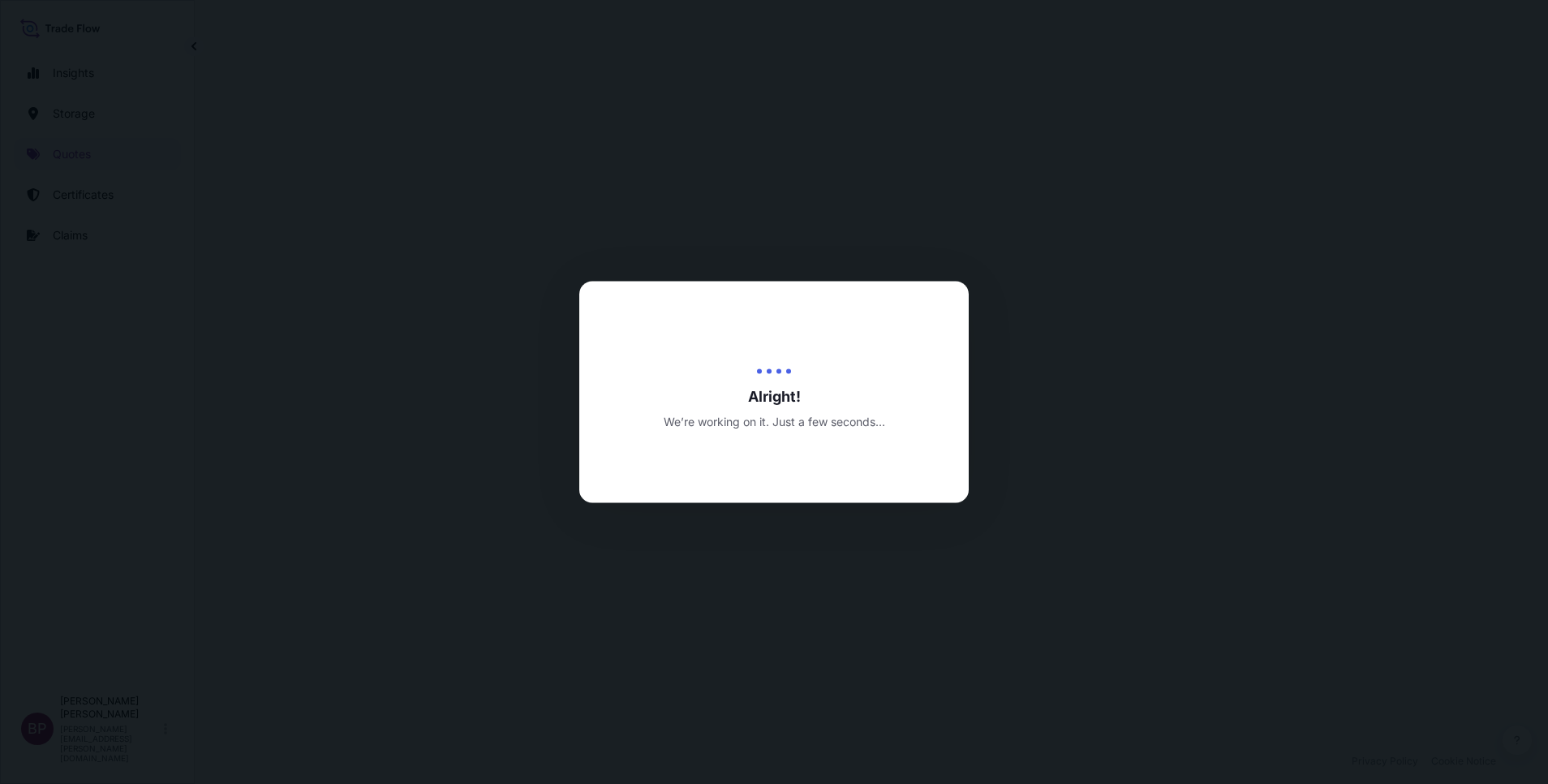
select select "Inland"
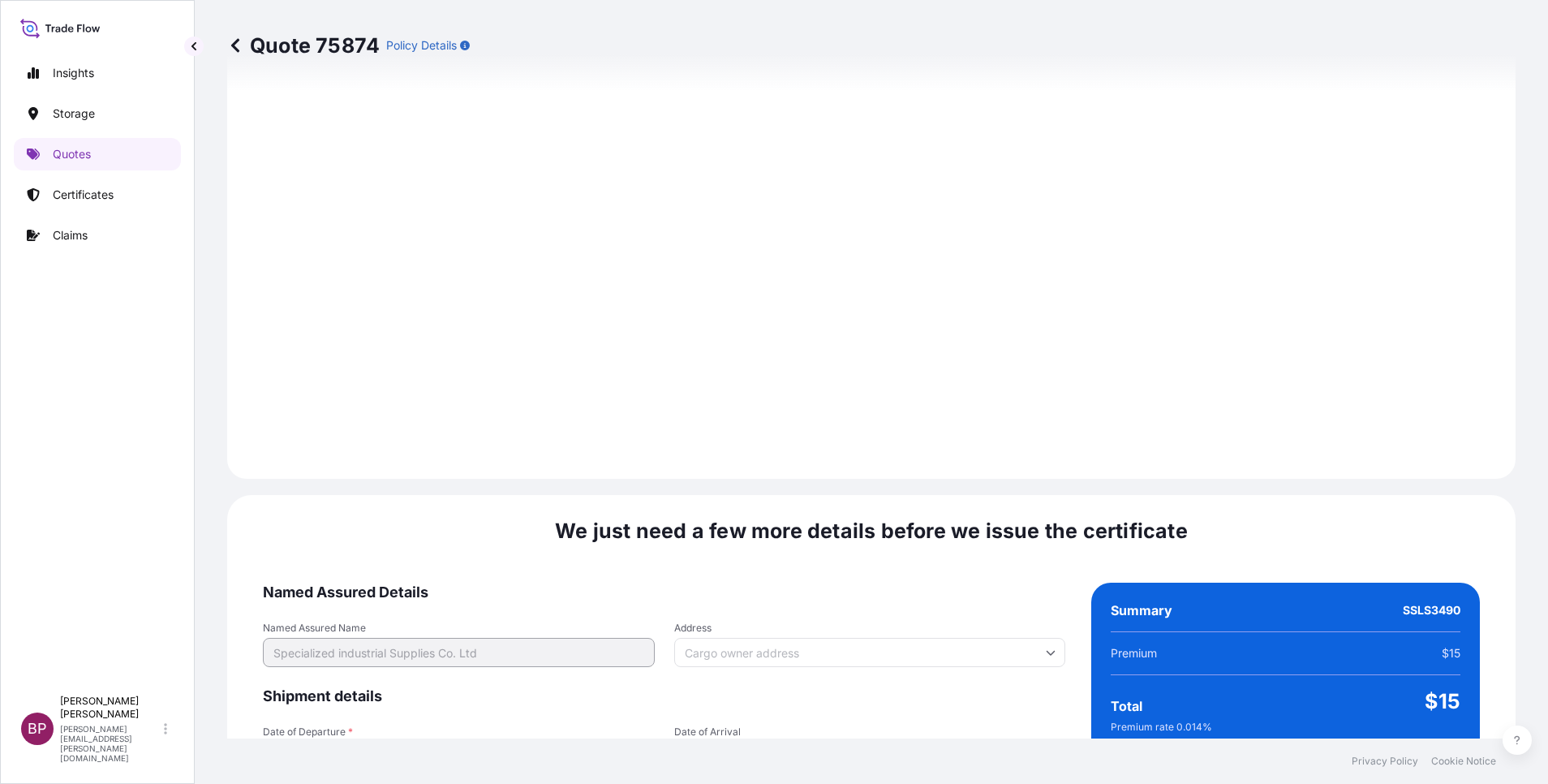
scroll to position [2275, 0]
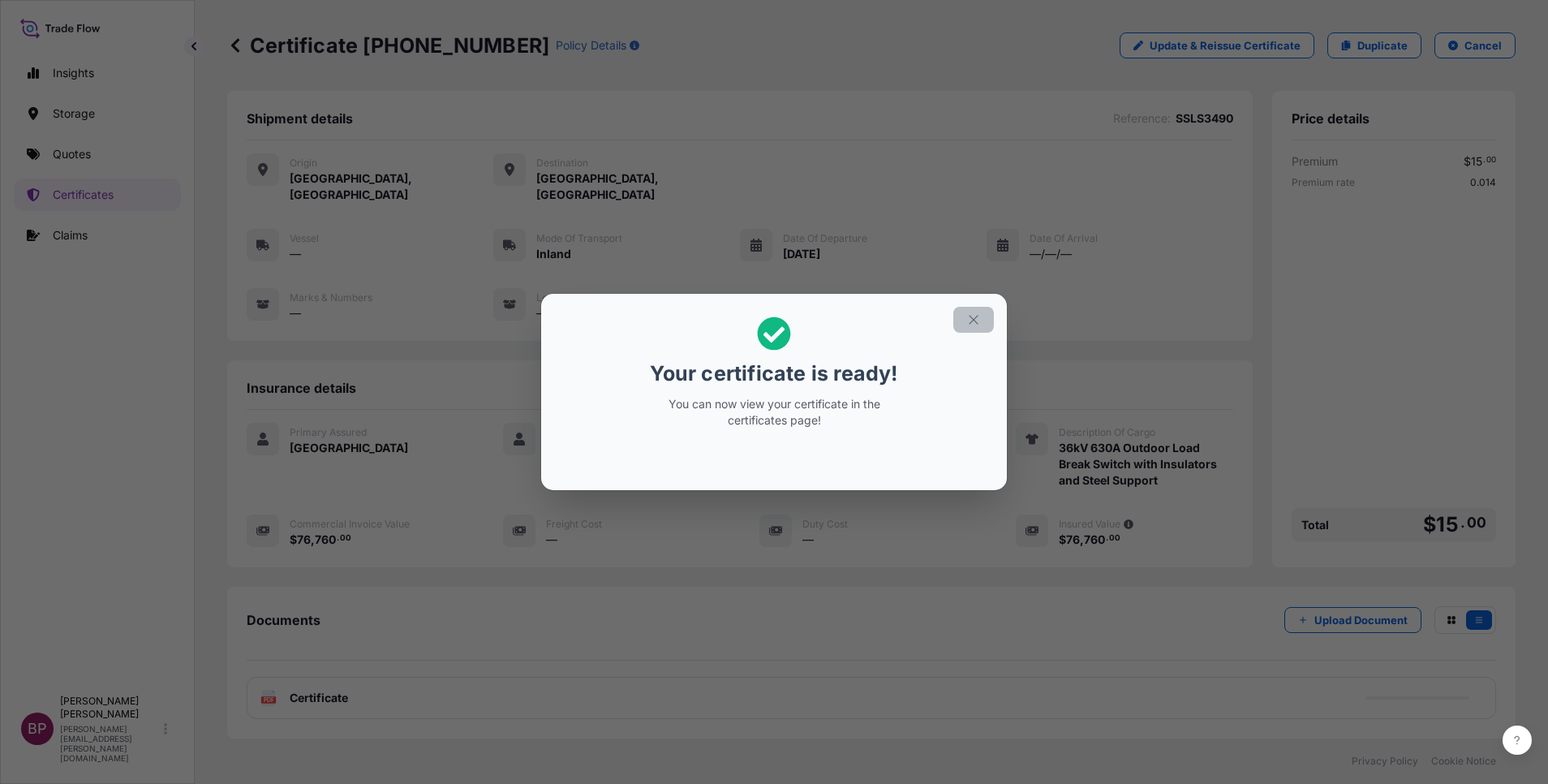
click at [978, 319] on icon "button" at bounding box center [973, 319] width 14 height 14
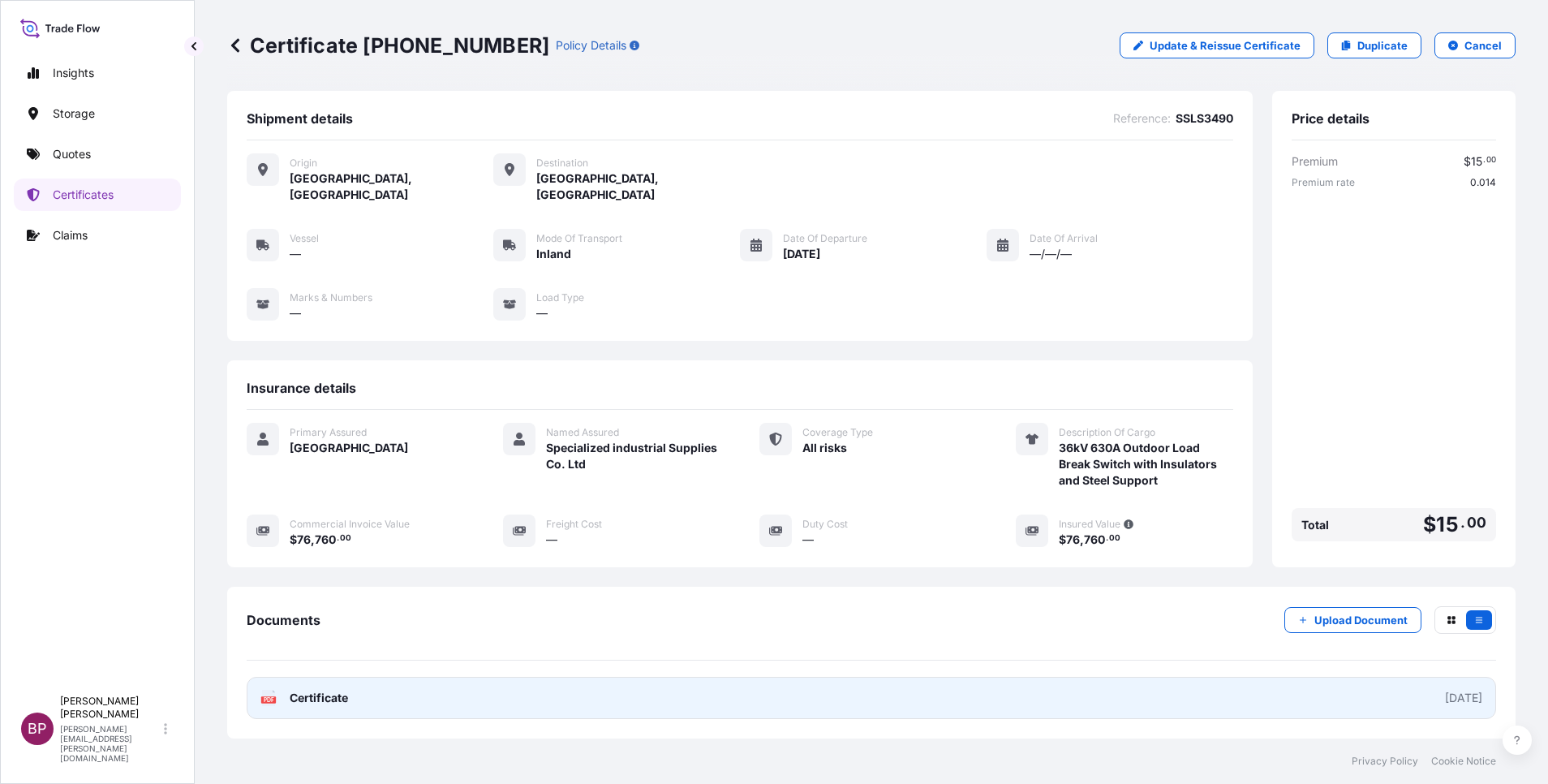
click at [335, 689] on span "Certificate" at bounding box center [319, 697] width 59 height 16
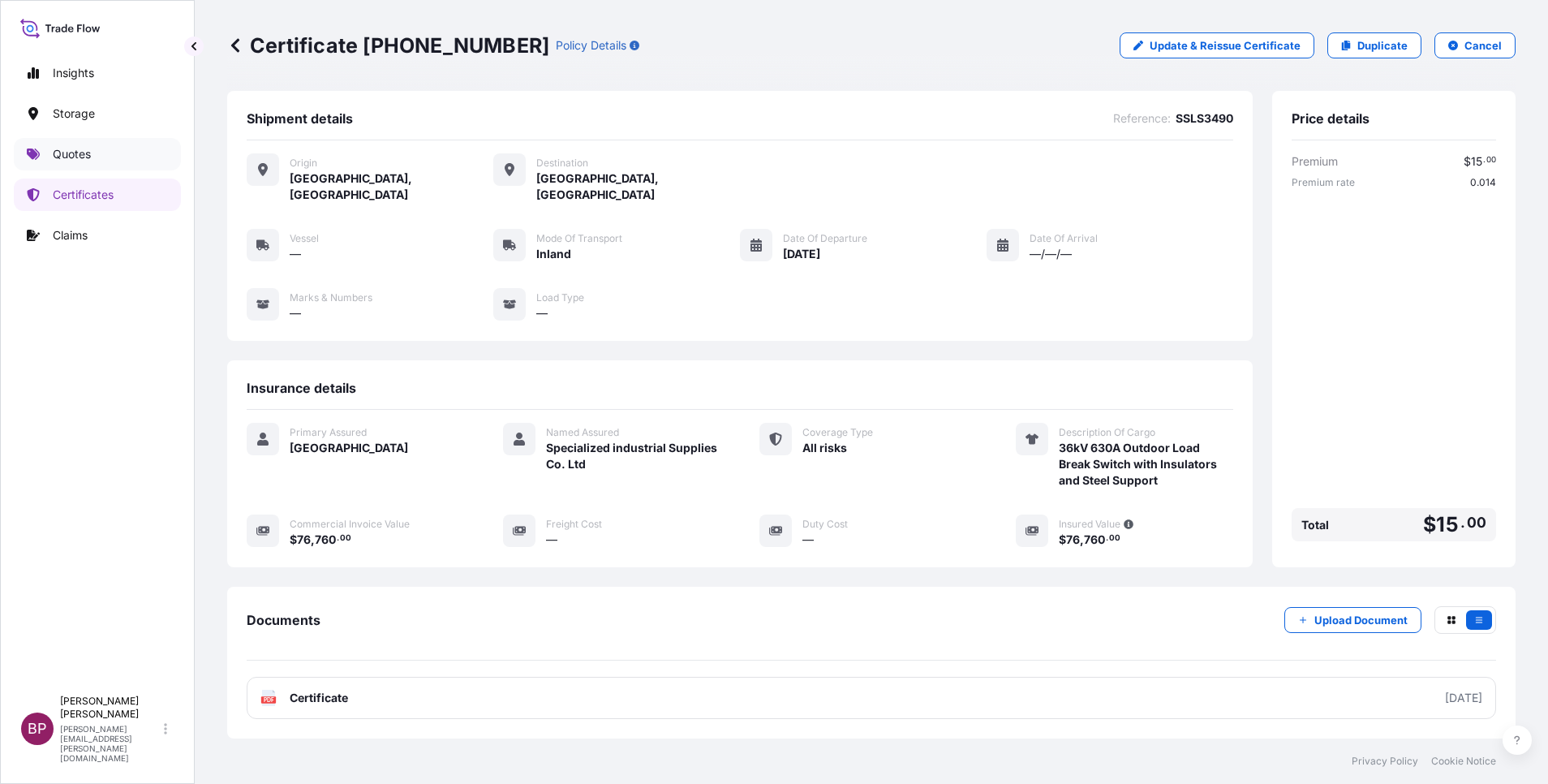
click at [82, 159] on p "Quotes" at bounding box center [71, 154] width 38 height 16
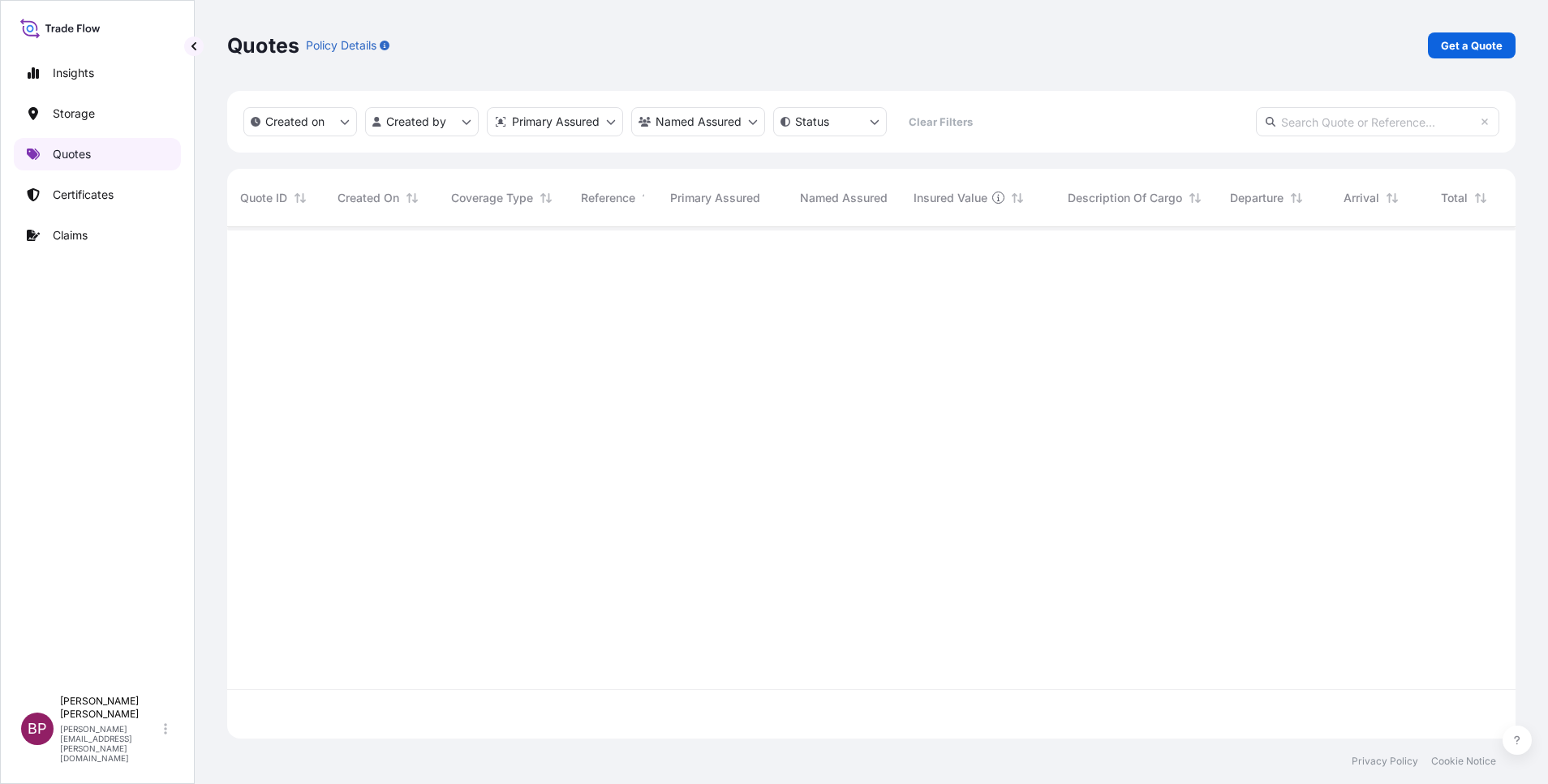
scroll to position [501, 1269]
click at [1501, 50] on p "Get a Quote" at bounding box center [1471, 44] width 61 height 16
select select "Water"
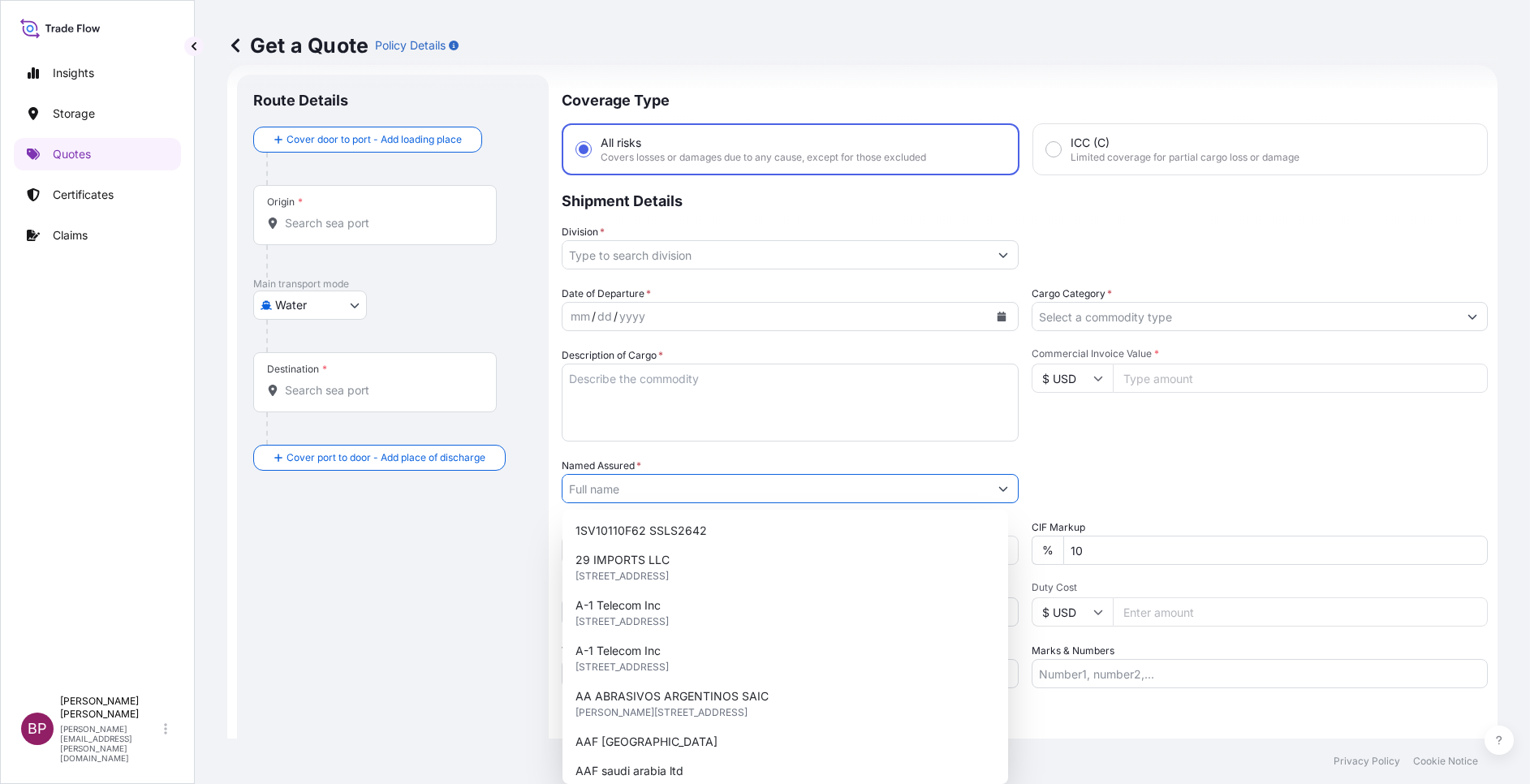
click at [718, 495] on input "Named Assured *" at bounding box center [775, 488] width 426 height 29
paste input "[PERSON_NAME] [PERSON_NAME] Co."
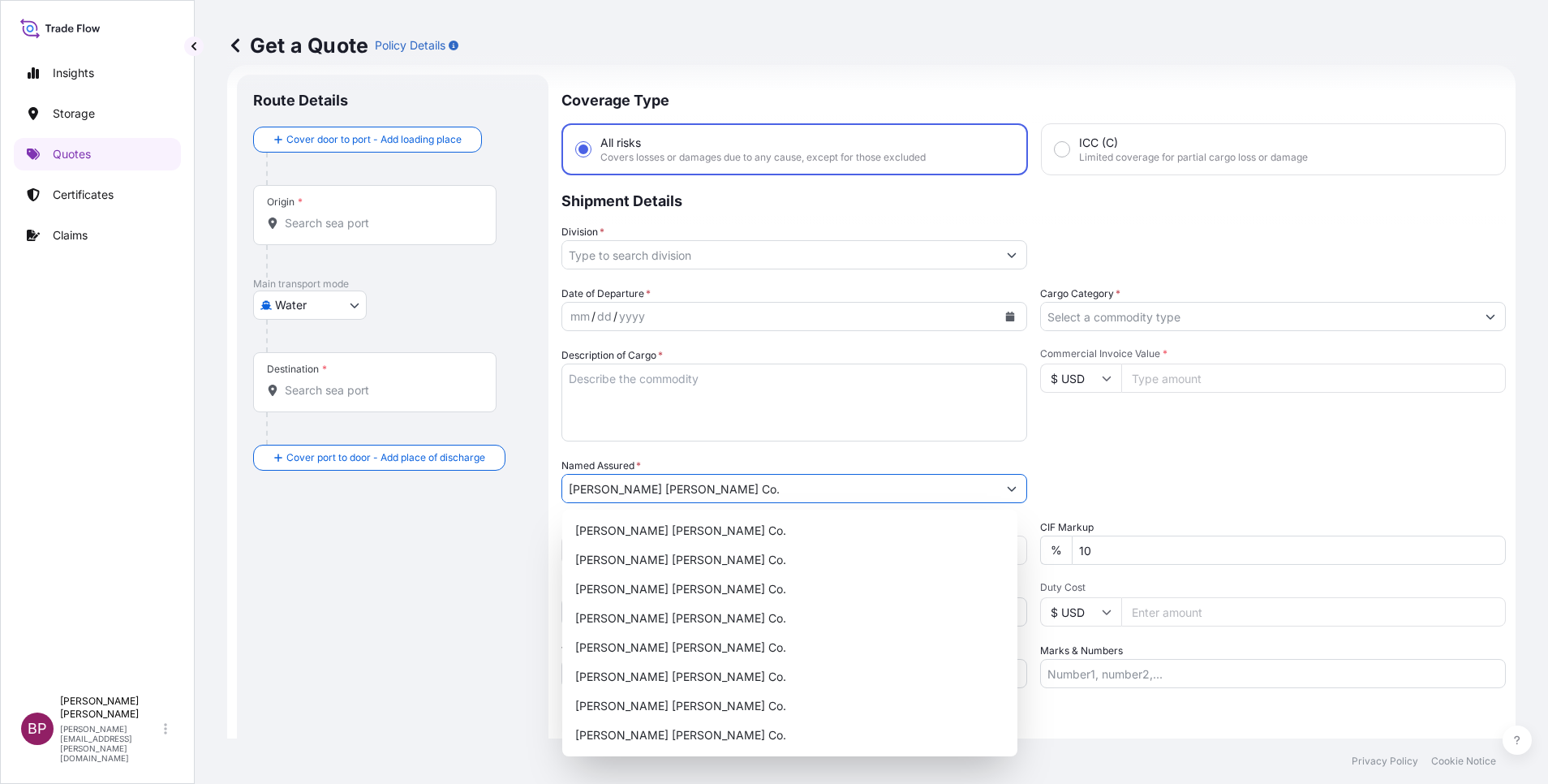
type input "[PERSON_NAME] [PERSON_NAME] Co."
click at [1296, 321] on input "Cargo Category *" at bounding box center [1258, 316] width 435 height 29
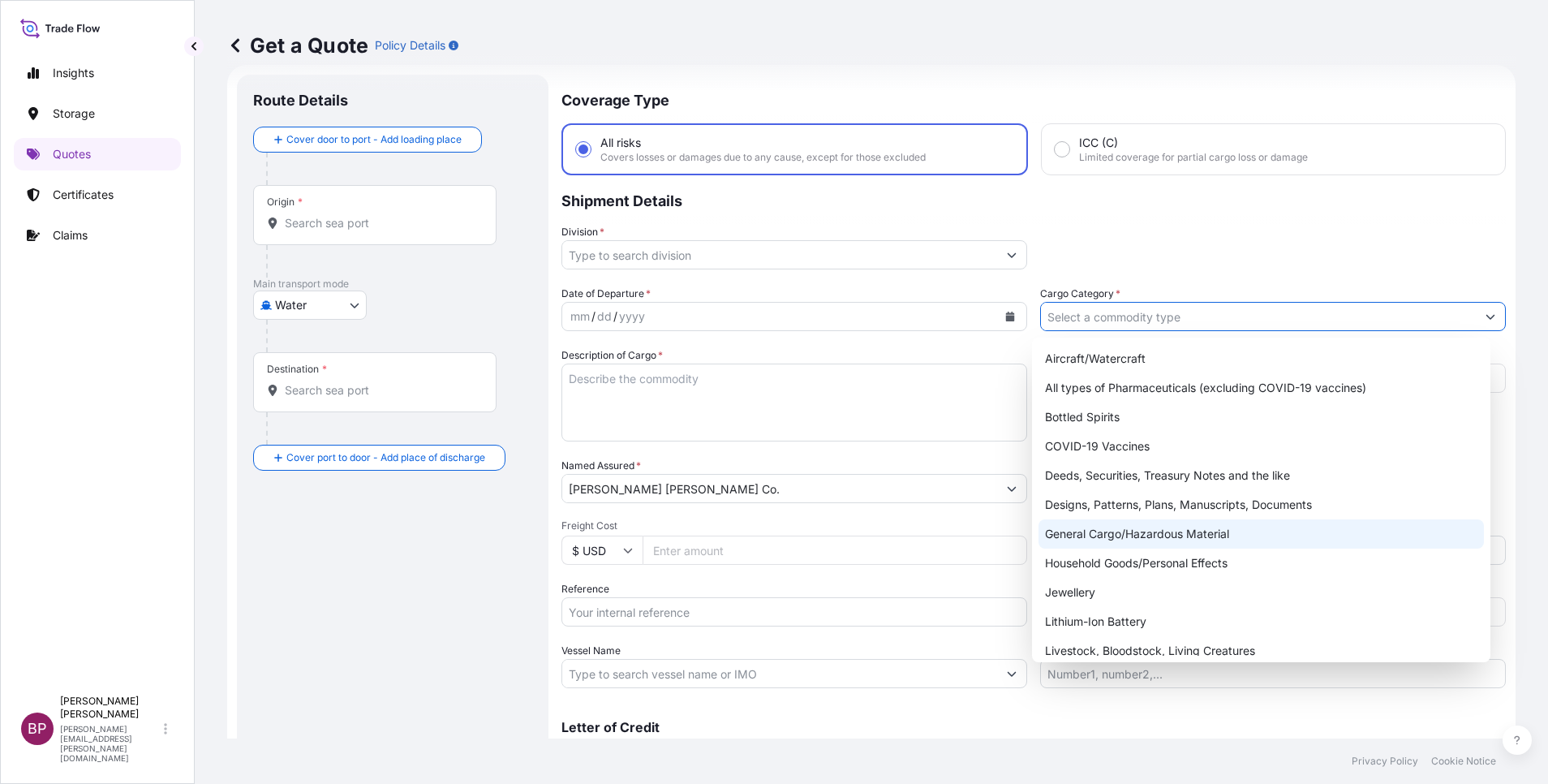
click at [1176, 537] on div "General Cargo/Hazardous Material" at bounding box center [1261, 534] width 446 height 29
type input "General Cargo/Hazardous Material"
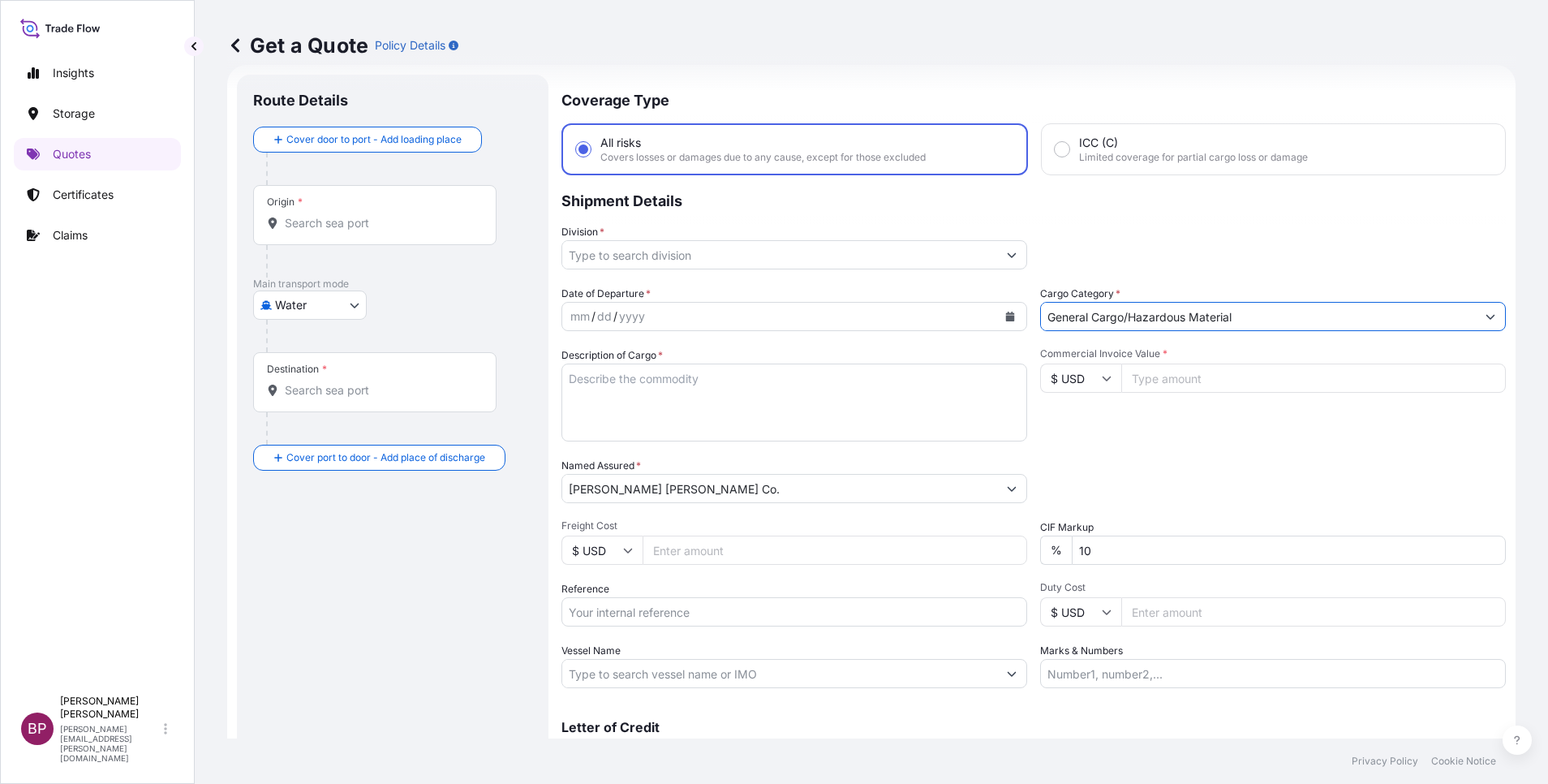
click at [997, 253] on button "Show suggestions" at bounding box center [1012, 254] width 29 height 29
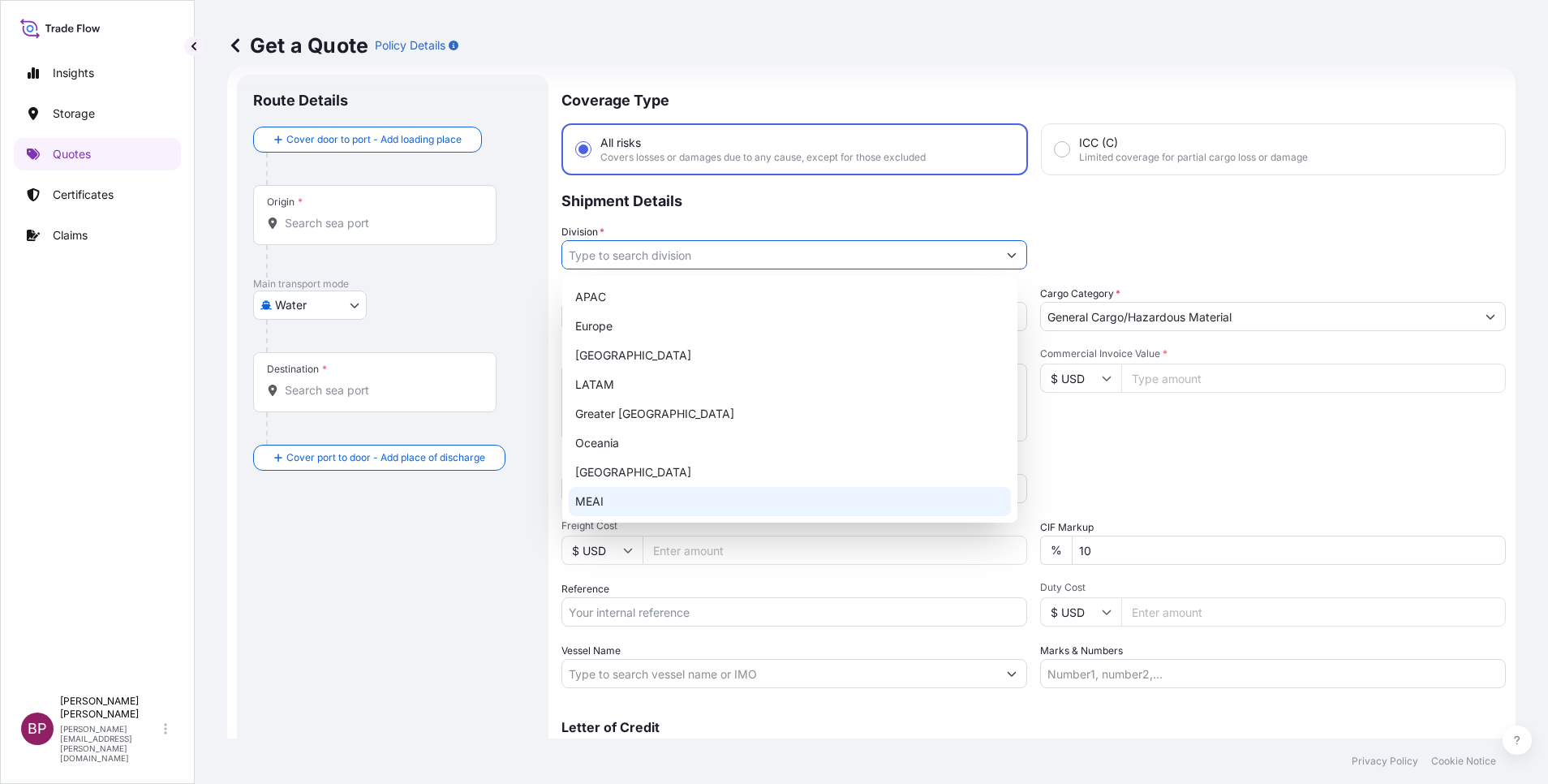
click at [649, 497] on div "MEAI" at bounding box center [789, 501] width 442 height 29
type input "MEAI"
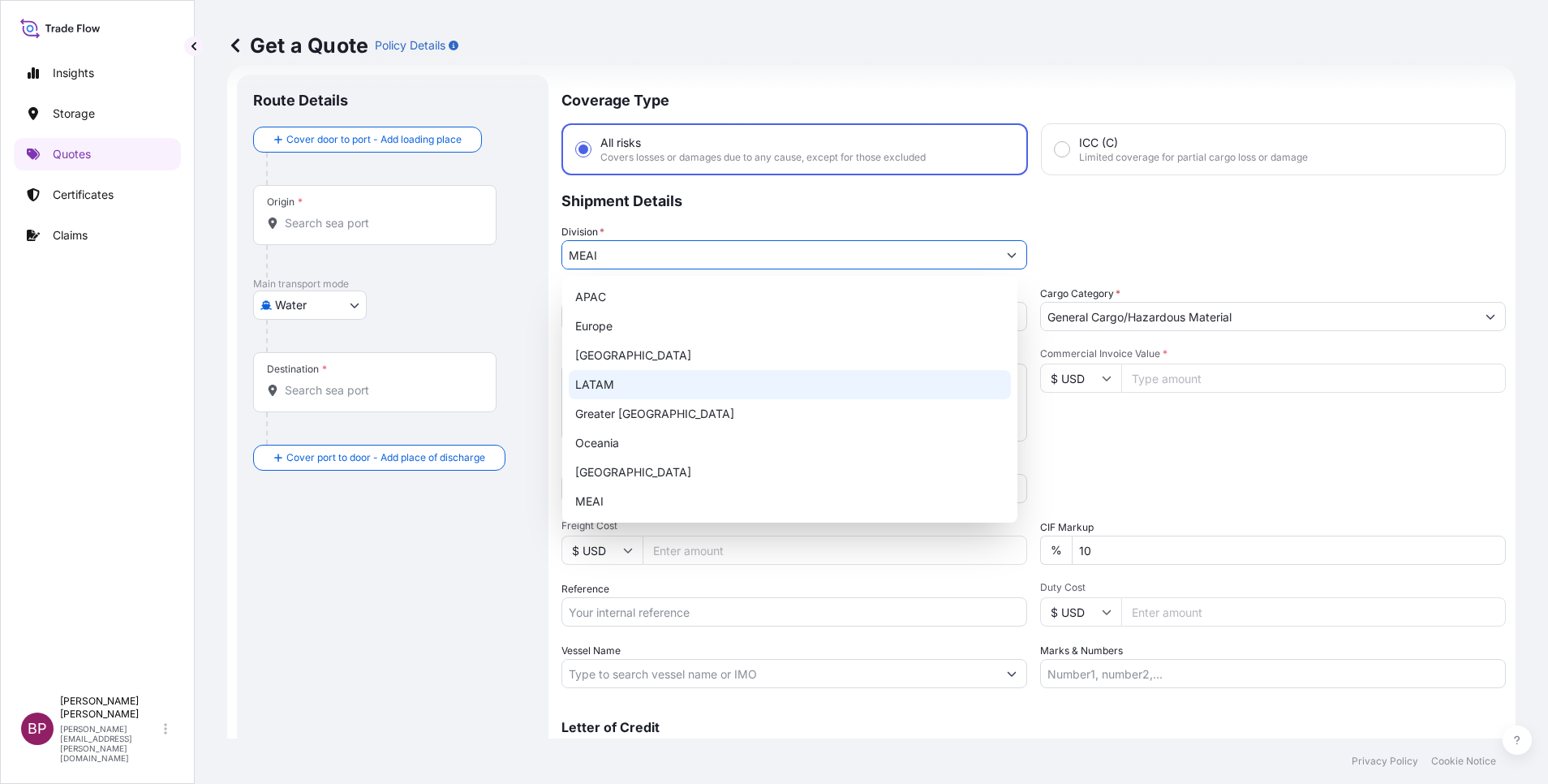
drag, startPoint x: 1151, startPoint y: 378, endPoint x: 1153, endPoint y: 431, distance: 53.0
click at [1152, 377] on input "Commercial Invoice Value *" at bounding box center [1314, 378] width 384 height 29
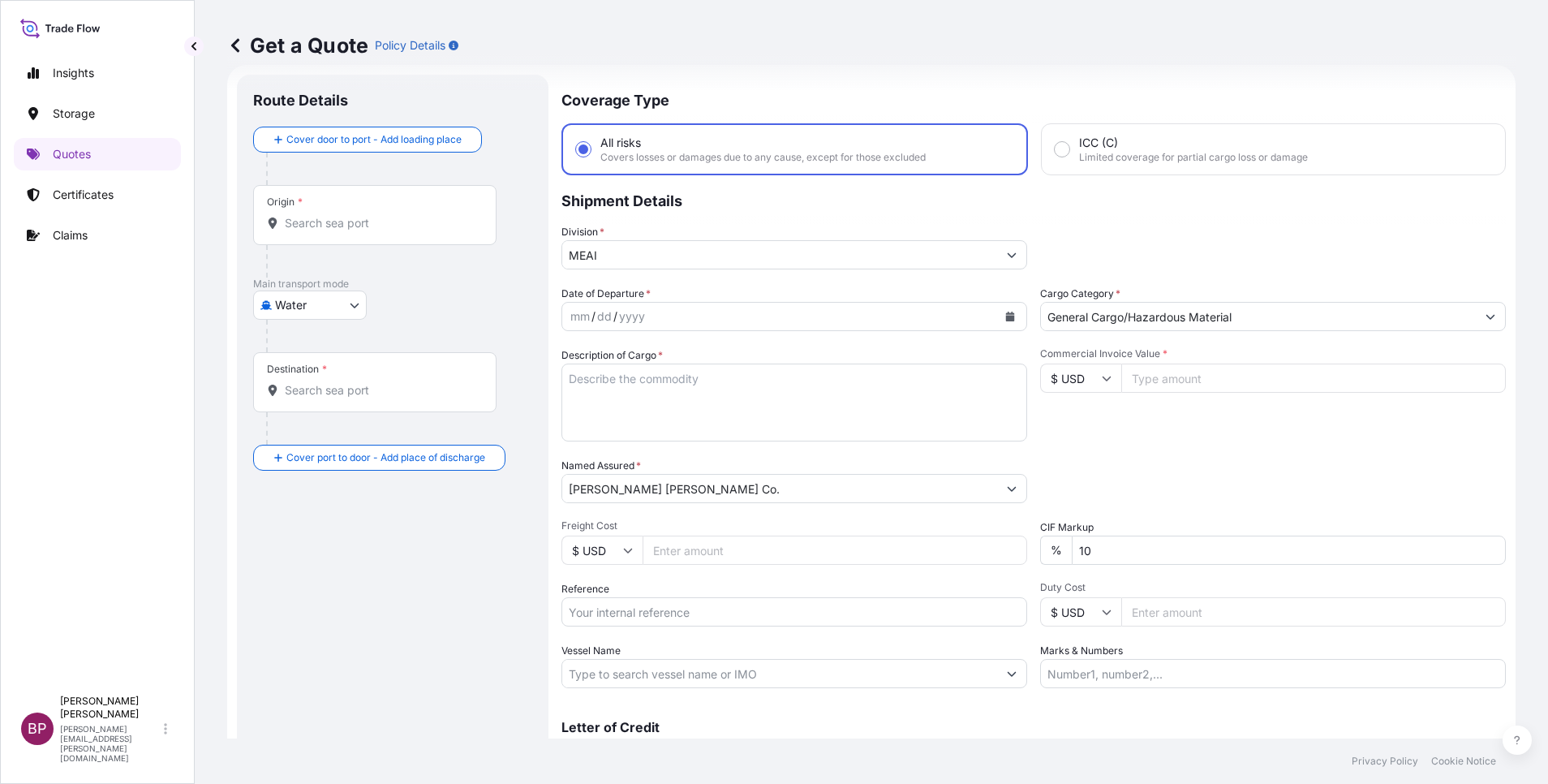
paste input "20250"
type input "20250"
drag, startPoint x: 1119, startPoint y: 545, endPoint x: 726, endPoint y: 492, distance: 396.6
click at [747, 496] on div "Date of Departure * mm / dd / yyyy Cargo Category * General Cargo/Hazardous Mat…" at bounding box center [1033, 486] width 944 height 402
type input "0"
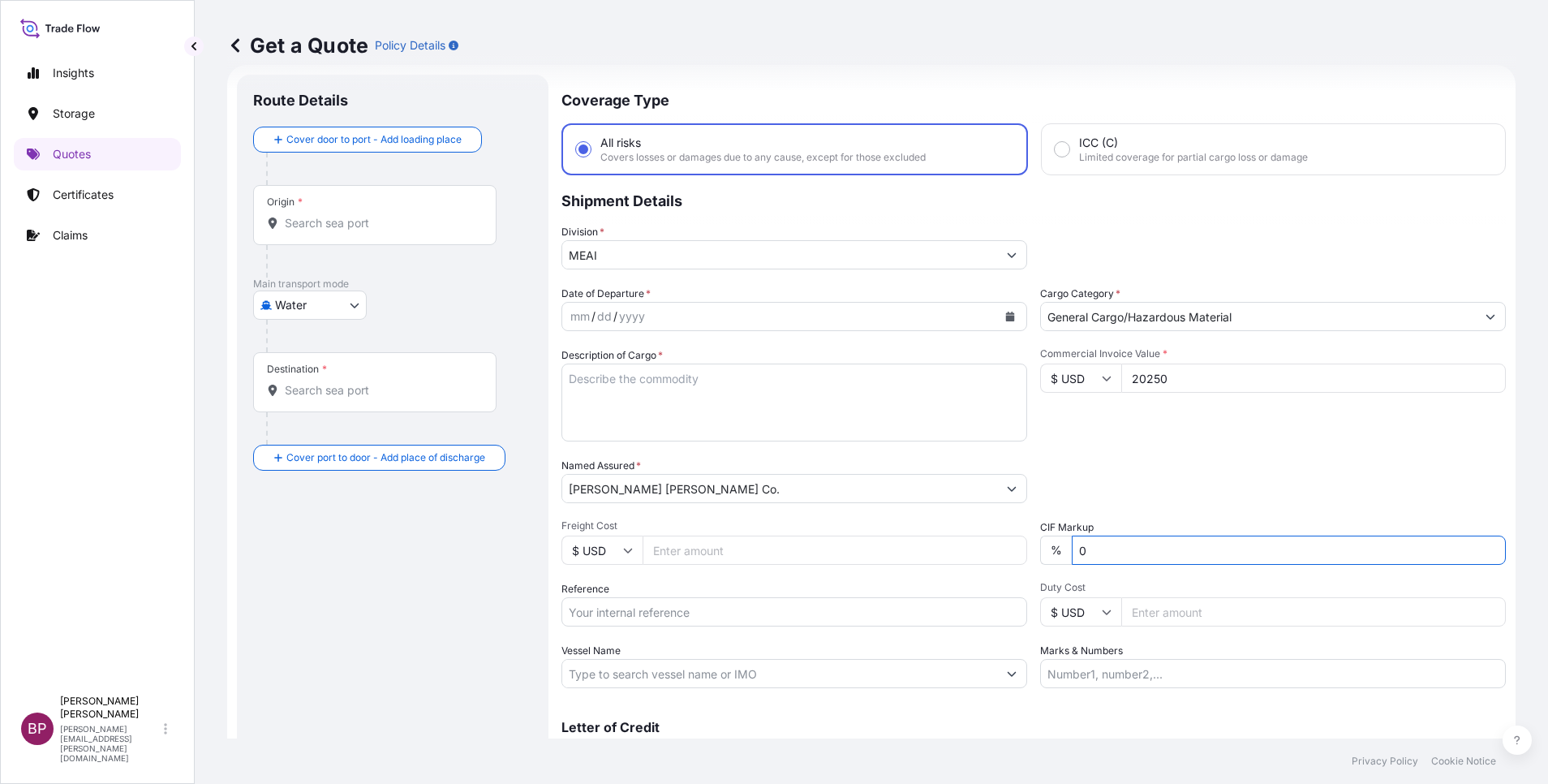
click at [1204, 464] on div "Packing Category Type to search a container mode Please select a primary mode o…" at bounding box center [1273, 480] width 466 height 45
drag, startPoint x: 640, startPoint y: 609, endPoint x: 659, endPoint y: 600, distance: 21.0
click at [640, 609] on input "Reference" at bounding box center [794, 611] width 466 height 29
paste input "25011066"
type input "25011066"
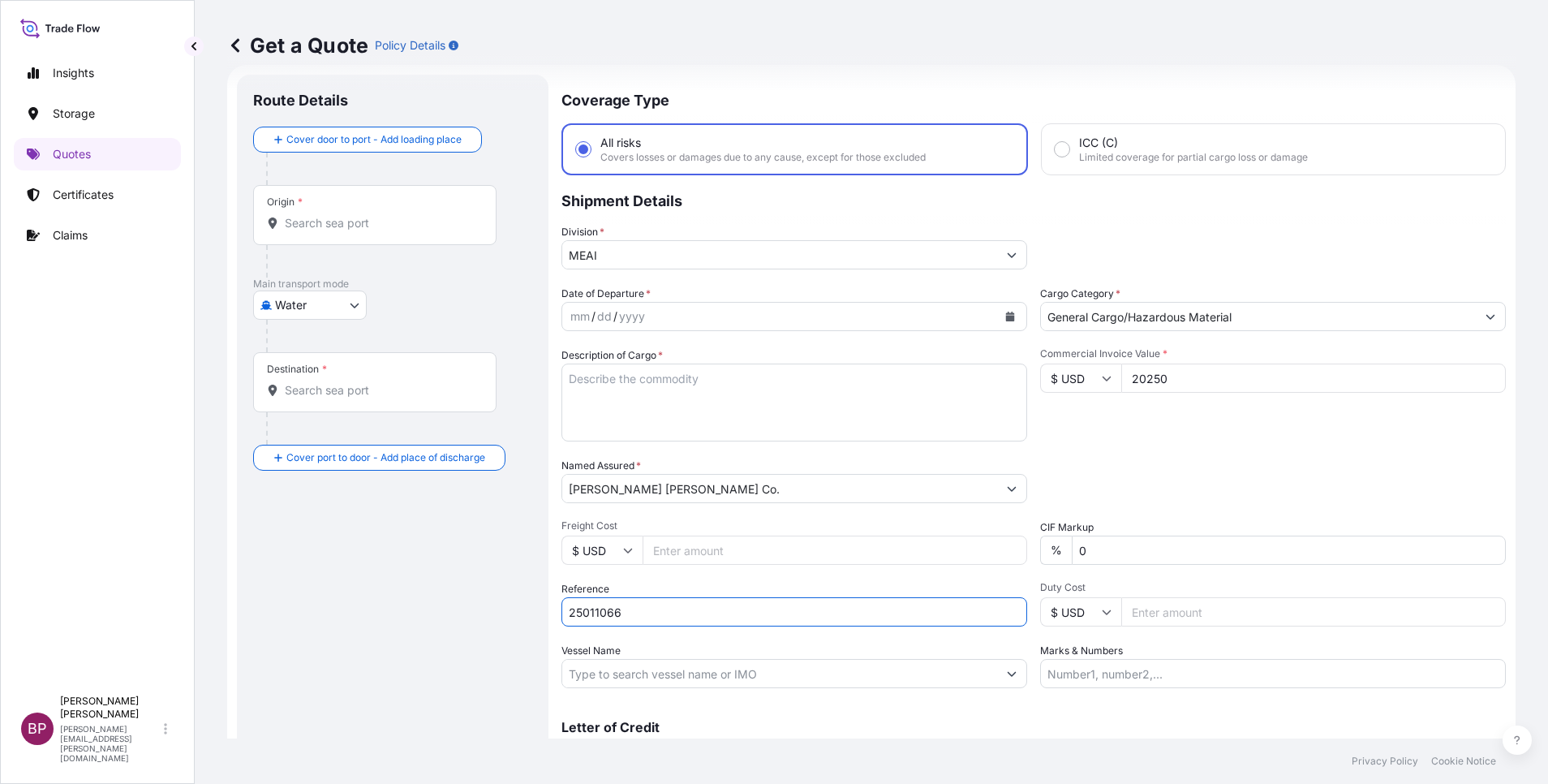
click at [715, 401] on textarea "Description of Cargo *" at bounding box center [794, 402] width 466 height 78
paste textarea "Silica Sand"
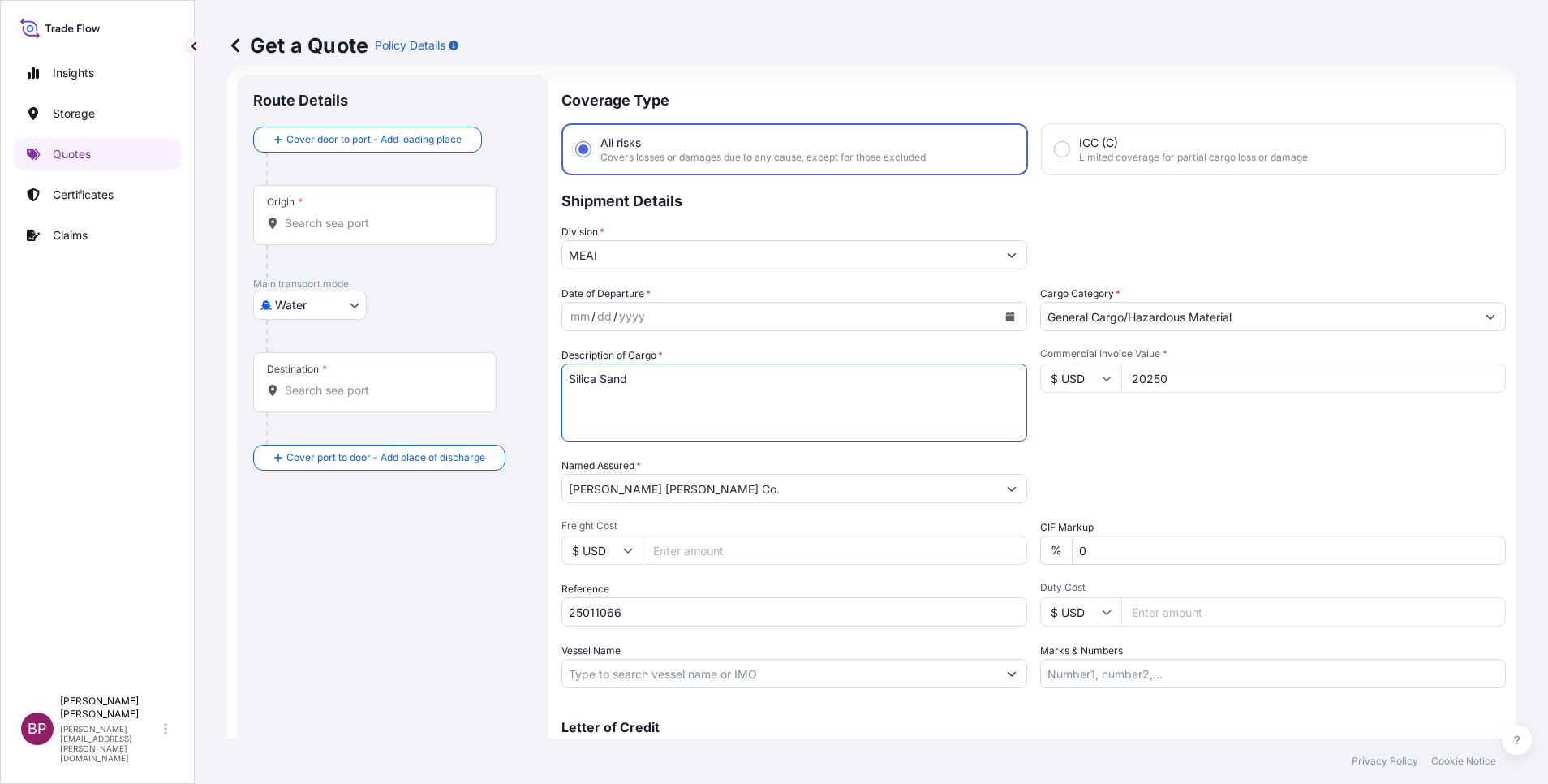
type textarea "Silica Sand"
click at [1005, 316] on icon "Calendar" at bounding box center [1010, 316] width 10 height 10
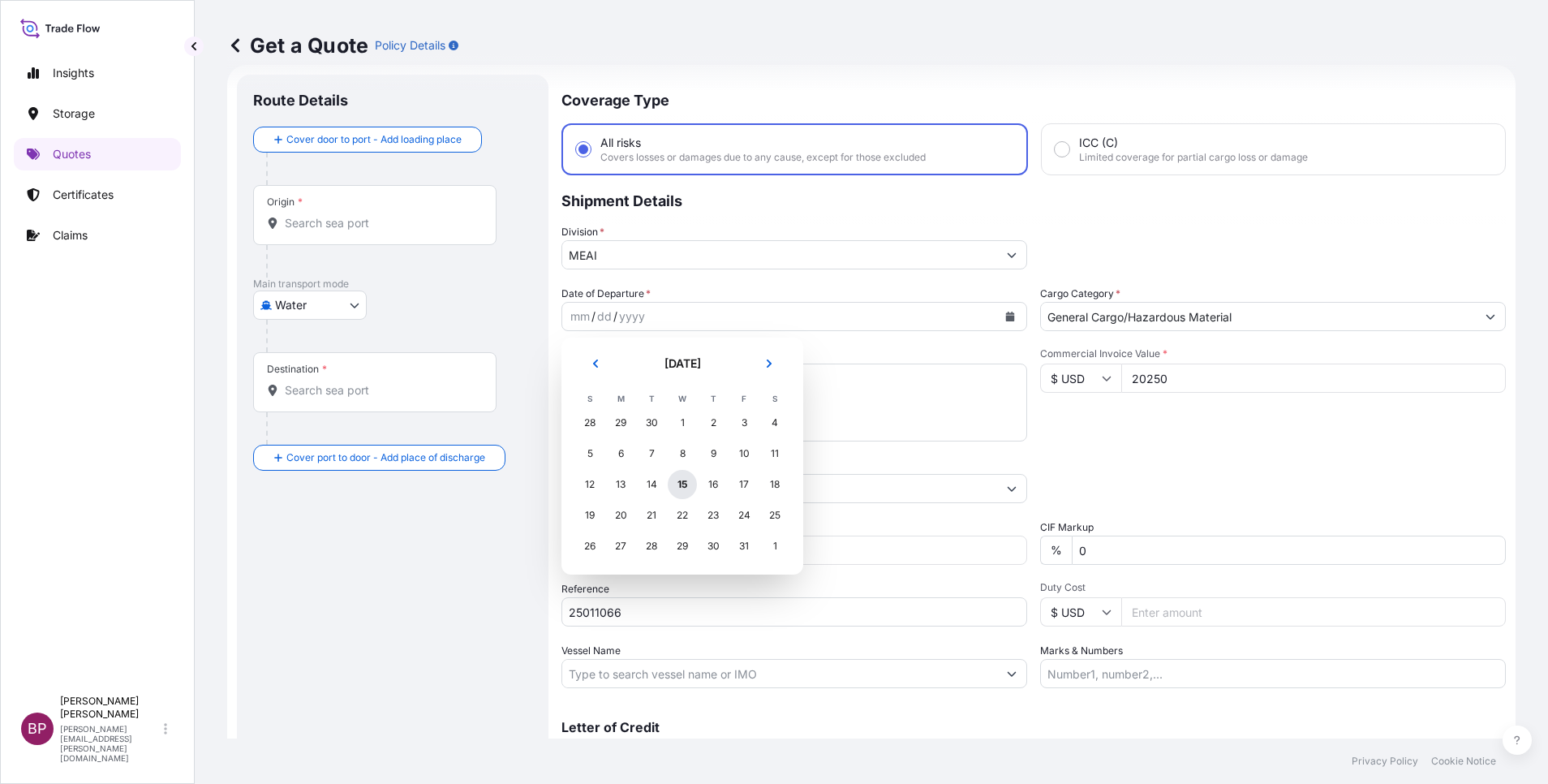
click at [681, 477] on div "15" at bounding box center [682, 484] width 29 height 29
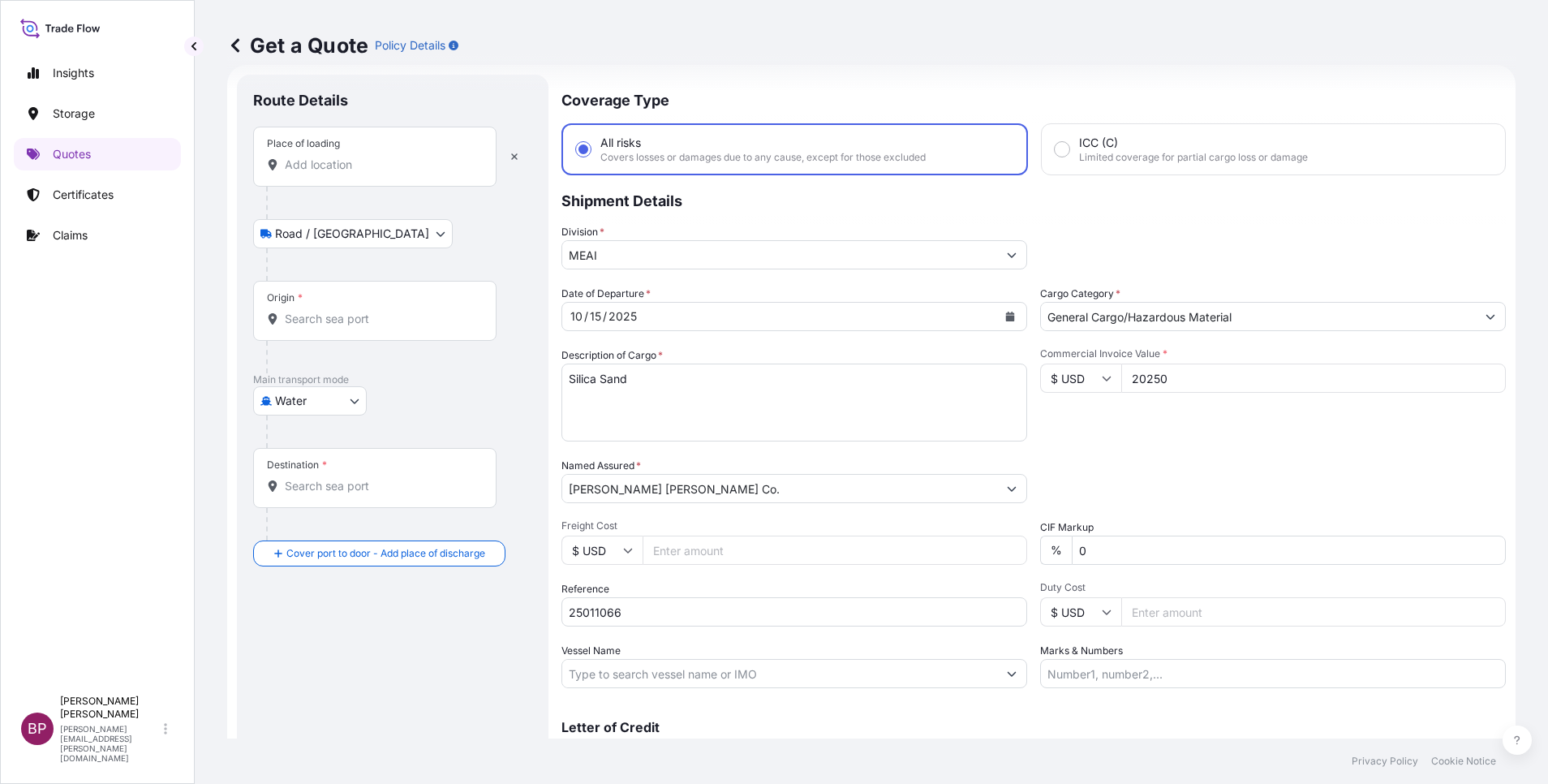
click at [353, 162] on input "Place of loading" at bounding box center [380, 165] width 191 height 16
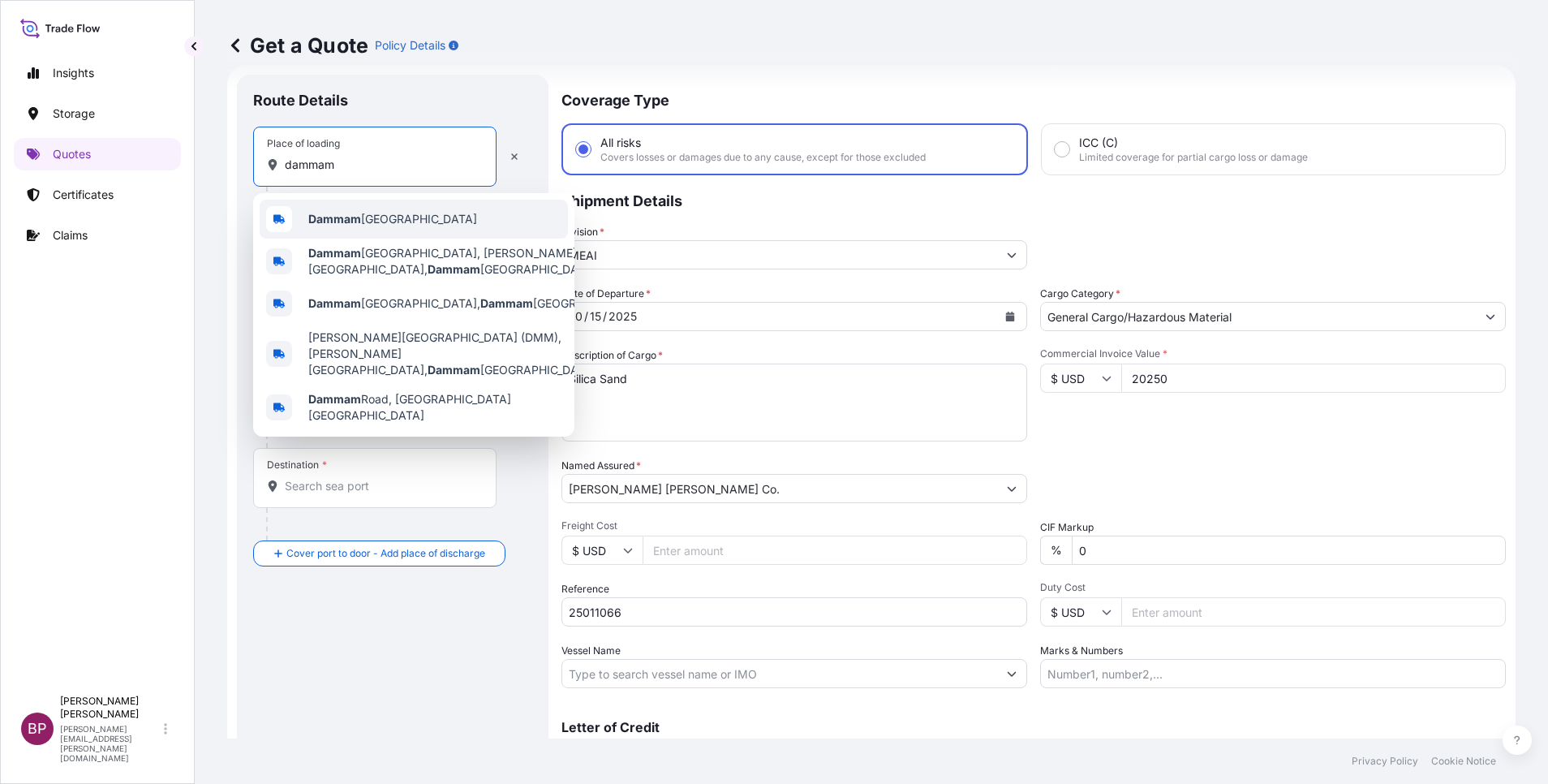
click at [375, 224] on span "Dammam [GEOGRAPHIC_DATA]" at bounding box center [392, 218] width 169 height 16
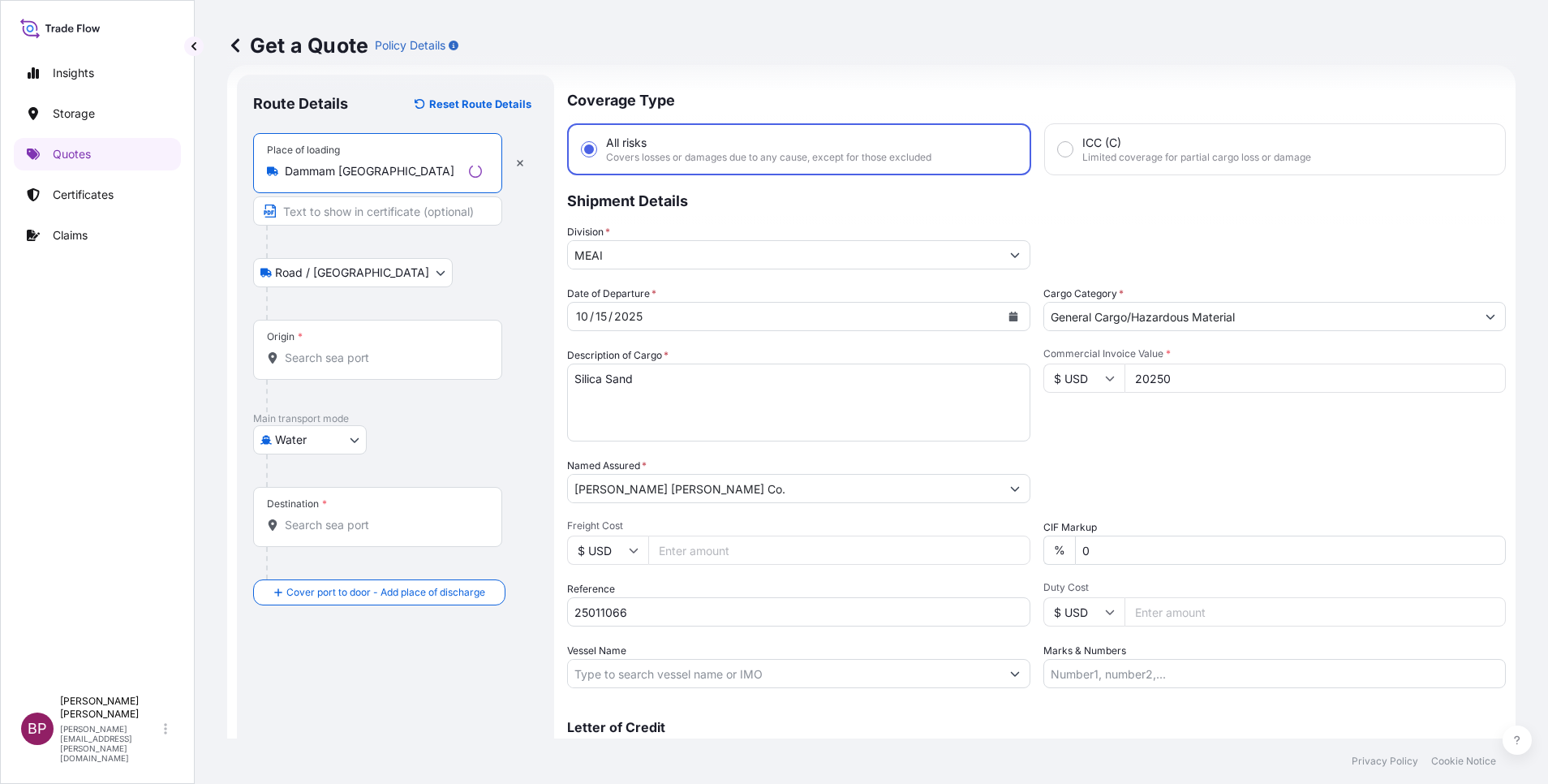
type input "Dammam [GEOGRAPHIC_DATA]"
click at [368, 360] on input "Origin *" at bounding box center [383, 358] width 197 height 16
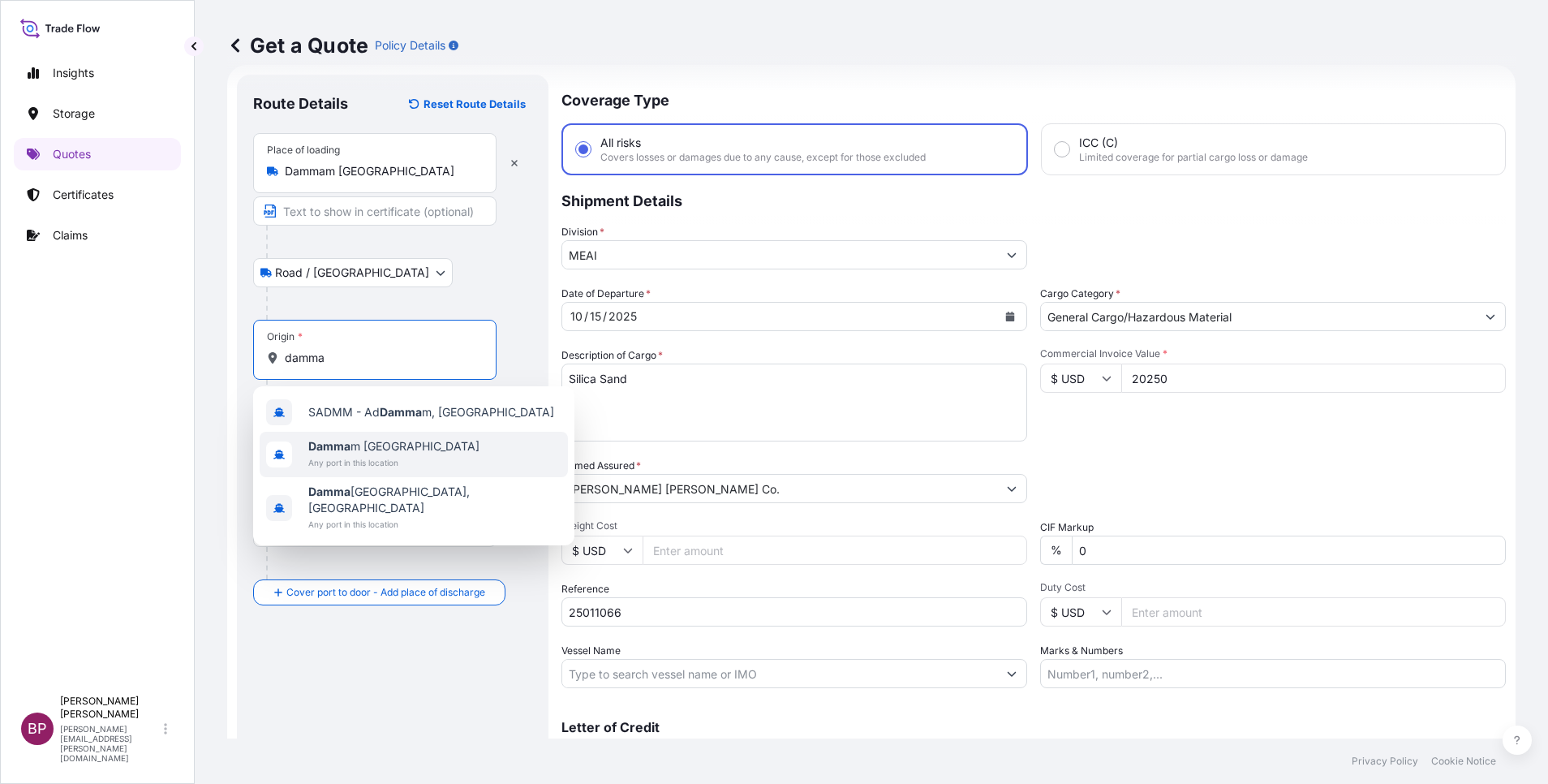
click at [382, 446] on span "Damma m [GEOGRAPHIC_DATA]" at bounding box center [394, 446] width 171 height 16
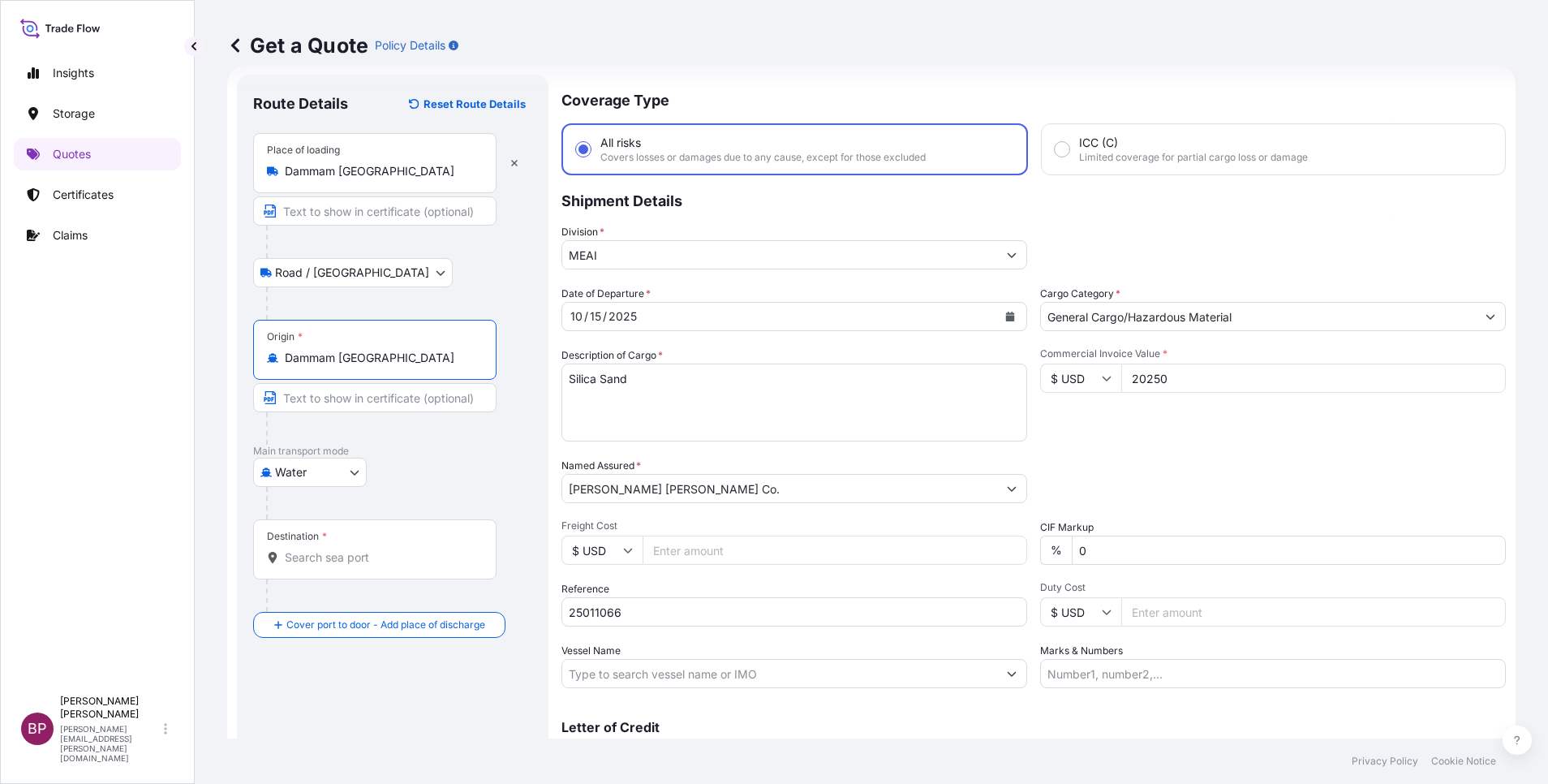
type input "Dammam [GEOGRAPHIC_DATA]"
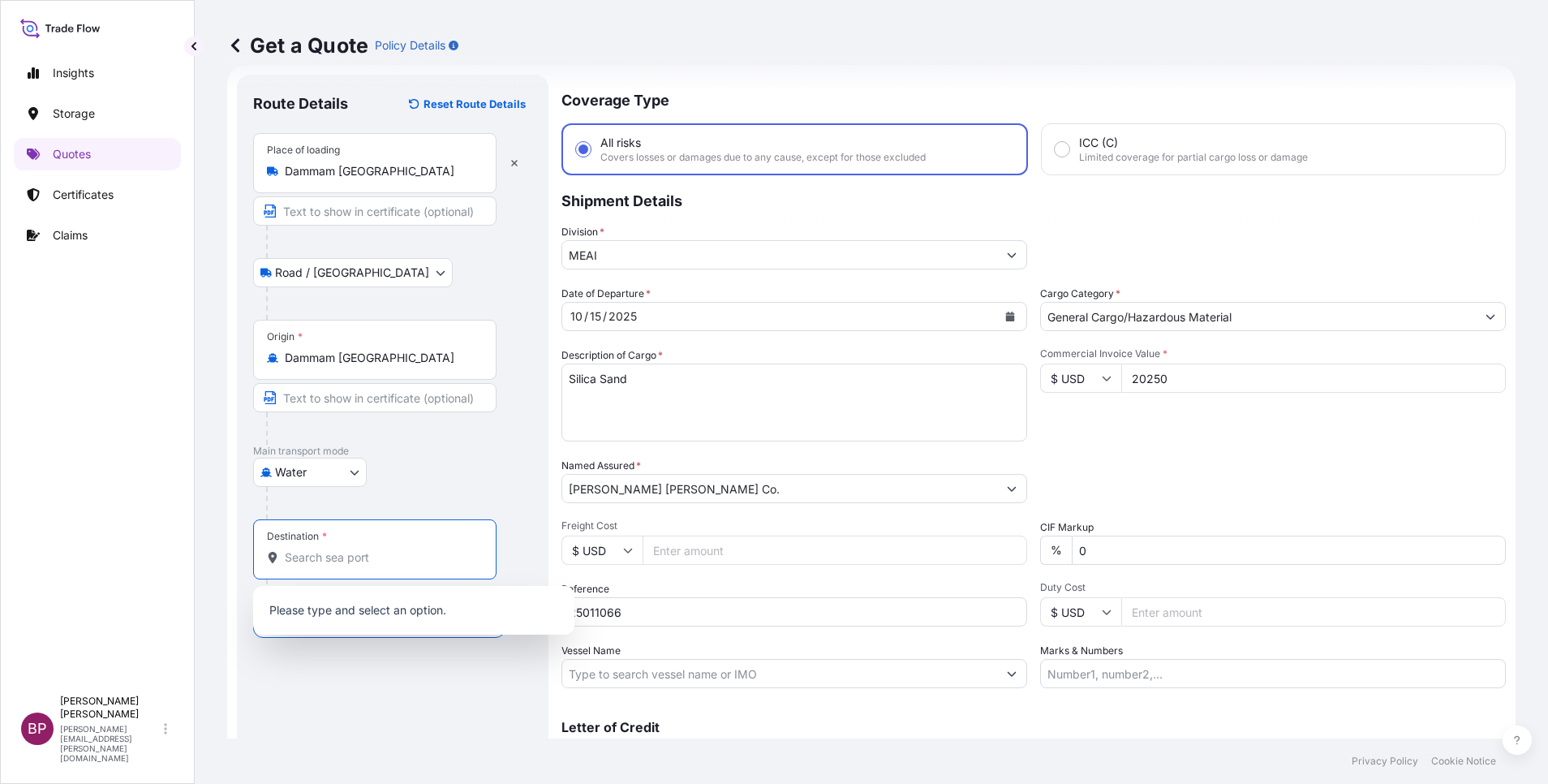
click at [368, 559] on input "Destination *" at bounding box center [380, 557] width 191 height 16
paste input "Busan"
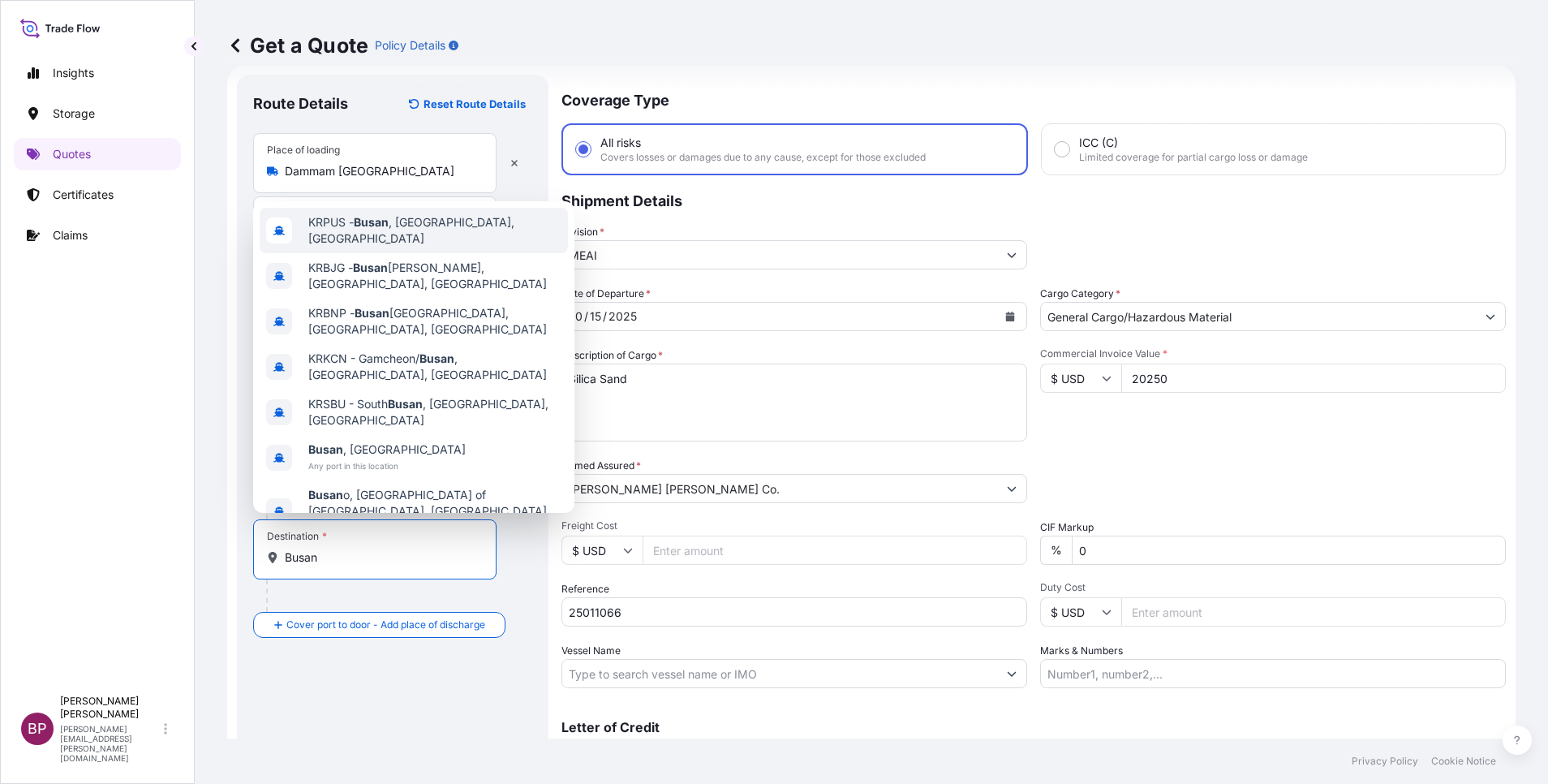
click at [459, 245] on span "KRPUS - [GEOGRAPHIC_DATA] , [GEOGRAPHIC_DATA], [GEOGRAPHIC_DATA]" at bounding box center [435, 230] width 254 height 33
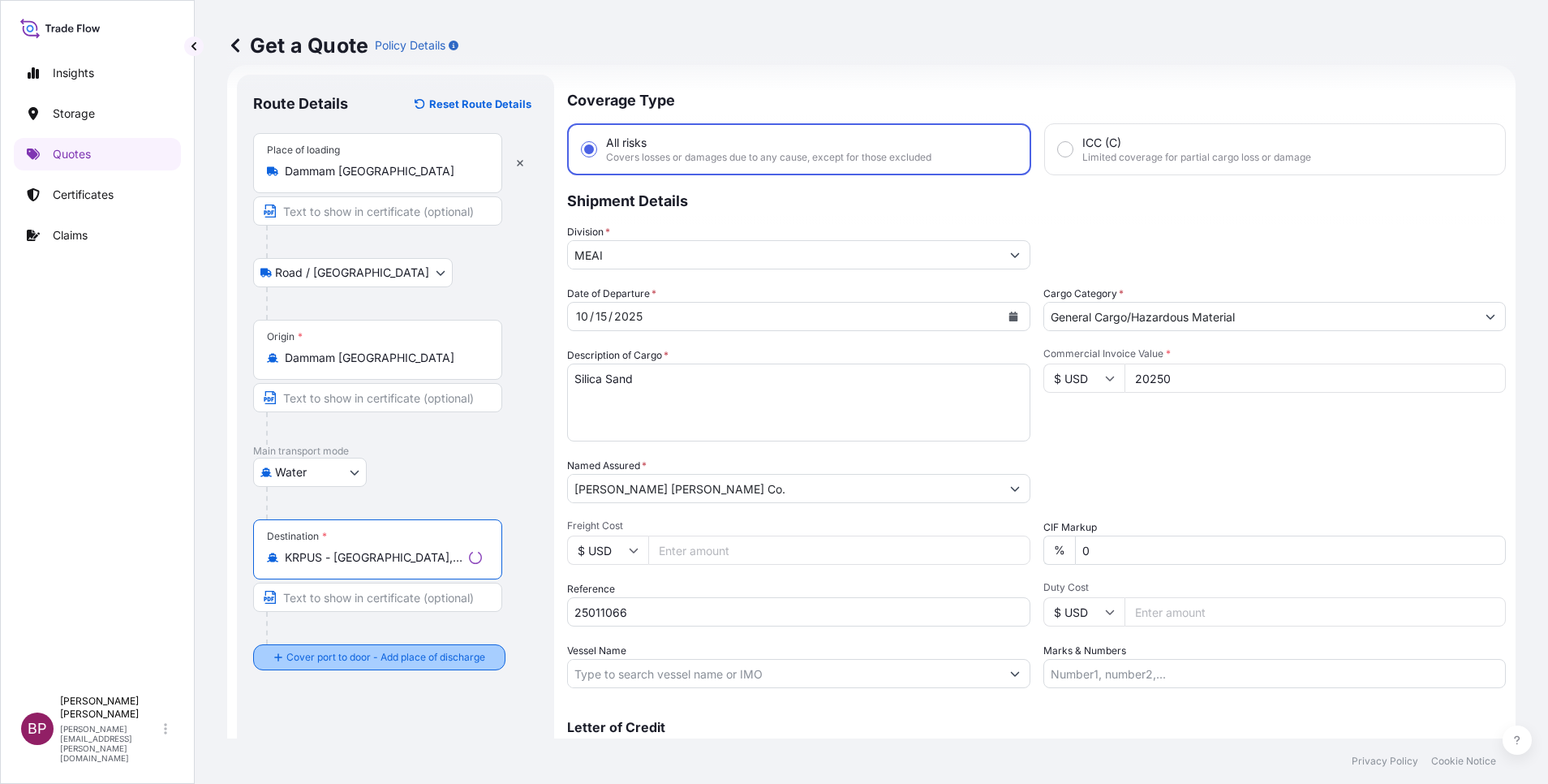
type input "KRPUS - [GEOGRAPHIC_DATA], [GEOGRAPHIC_DATA], [GEOGRAPHIC_DATA]"
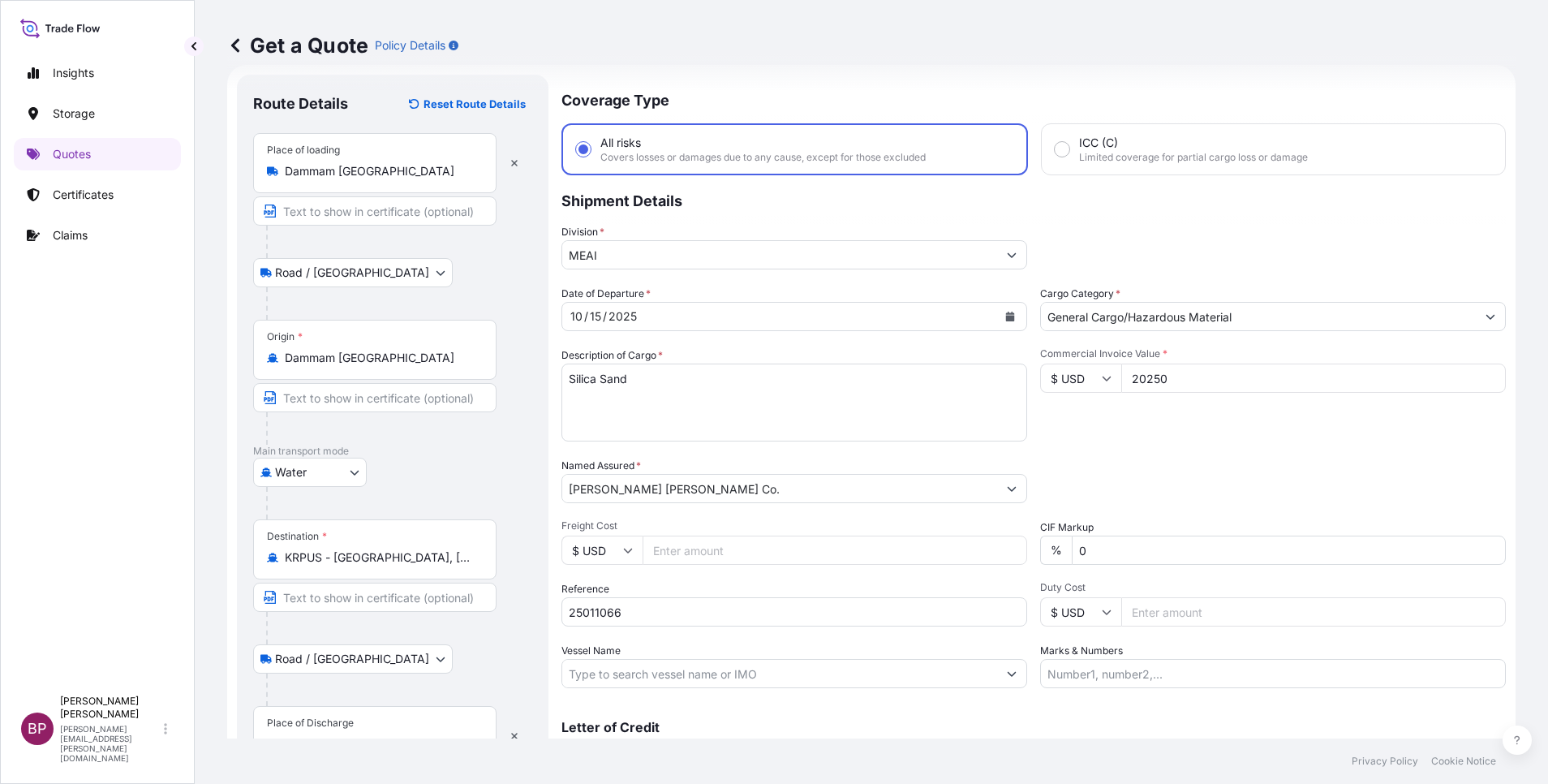
click at [348, 732] on div "Place of Discharge" at bounding box center [375, 736] width 243 height 60
click at [348, 736] on input "Place of Discharge" at bounding box center [380, 744] width 191 height 16
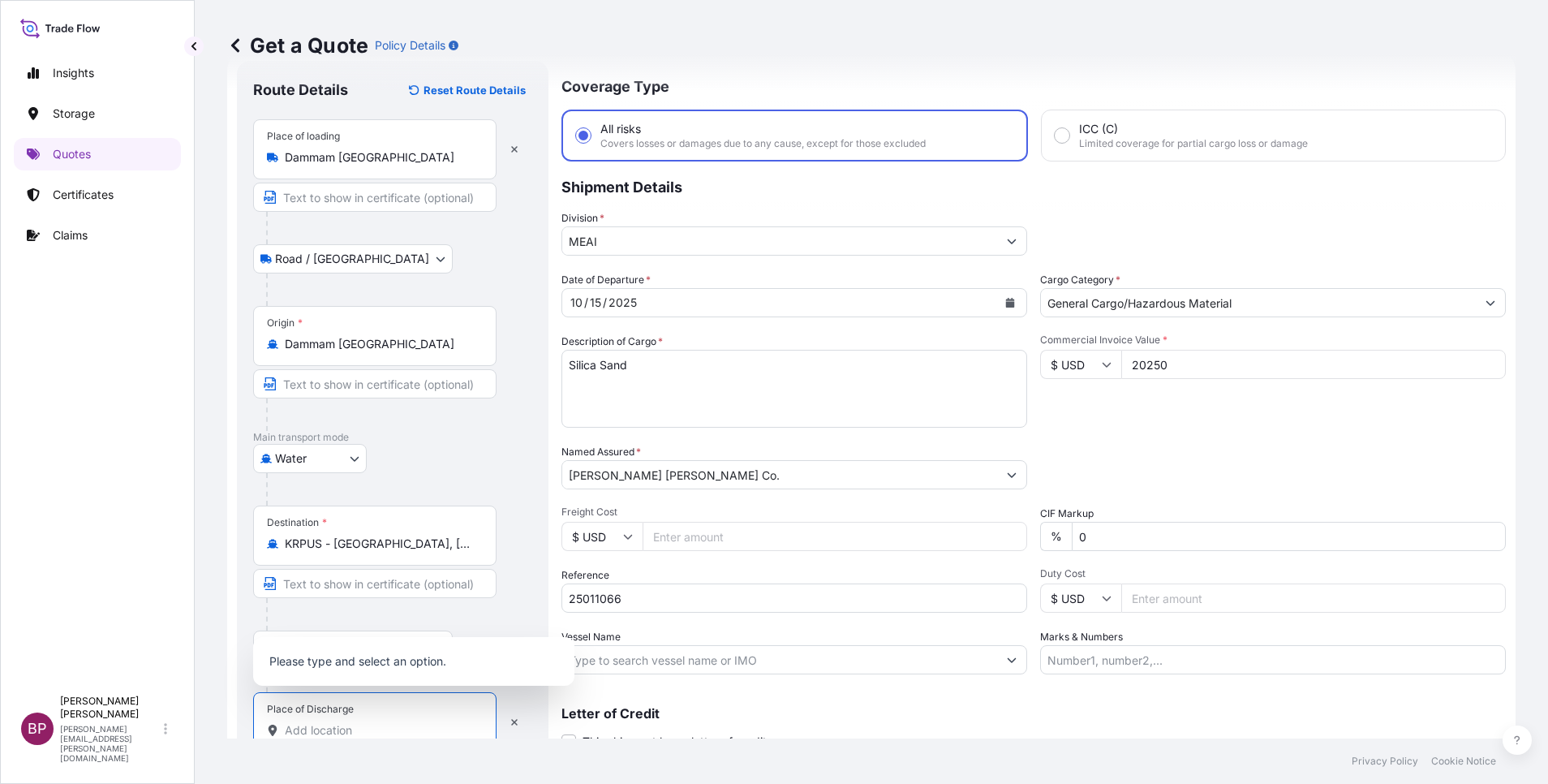
paste input "Busan"
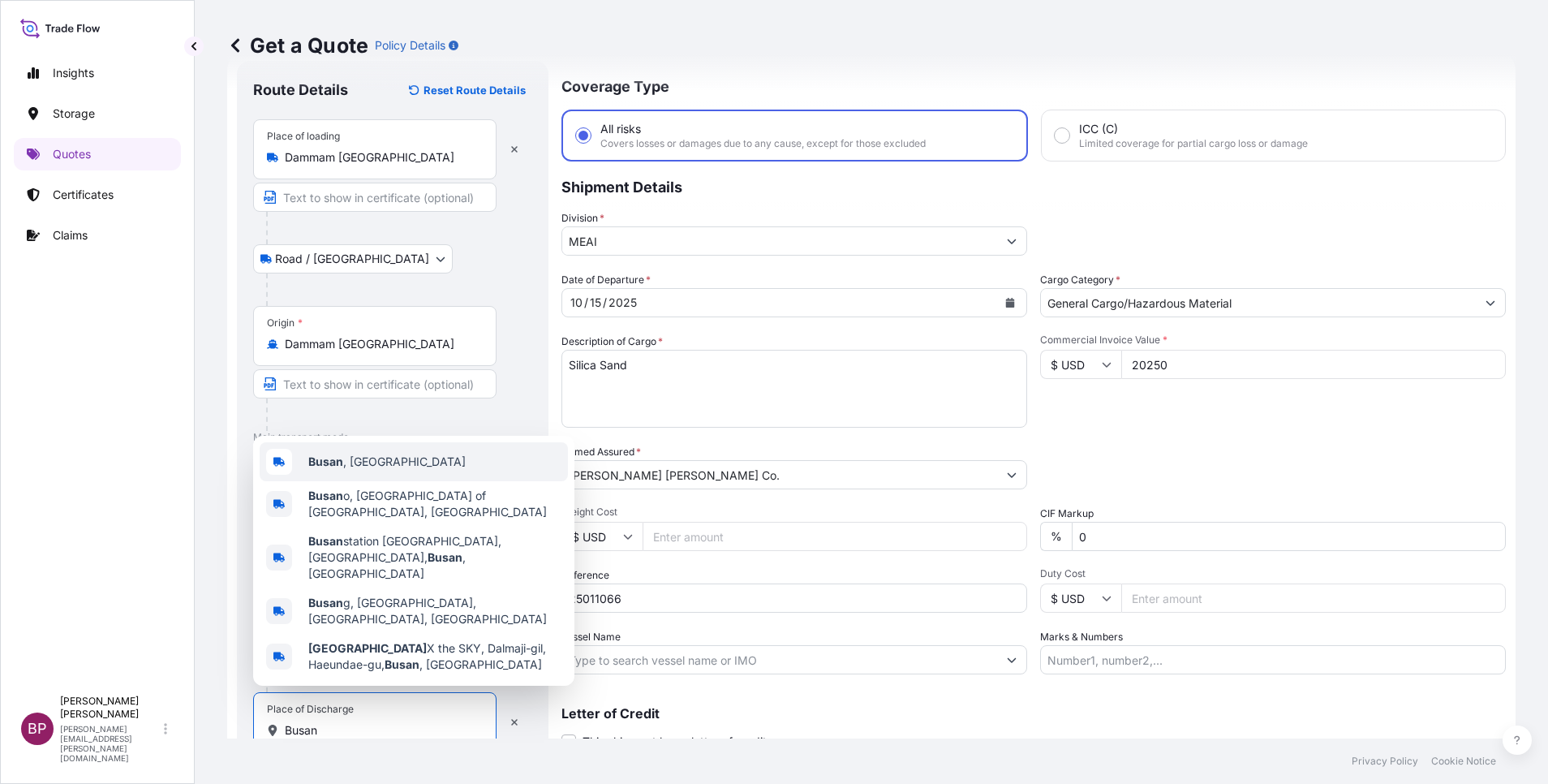
click at [411, 470] on span "Busan , [GEOGRAPHIC_DATA]" at bounding box center [386, 461] width 157 height 16
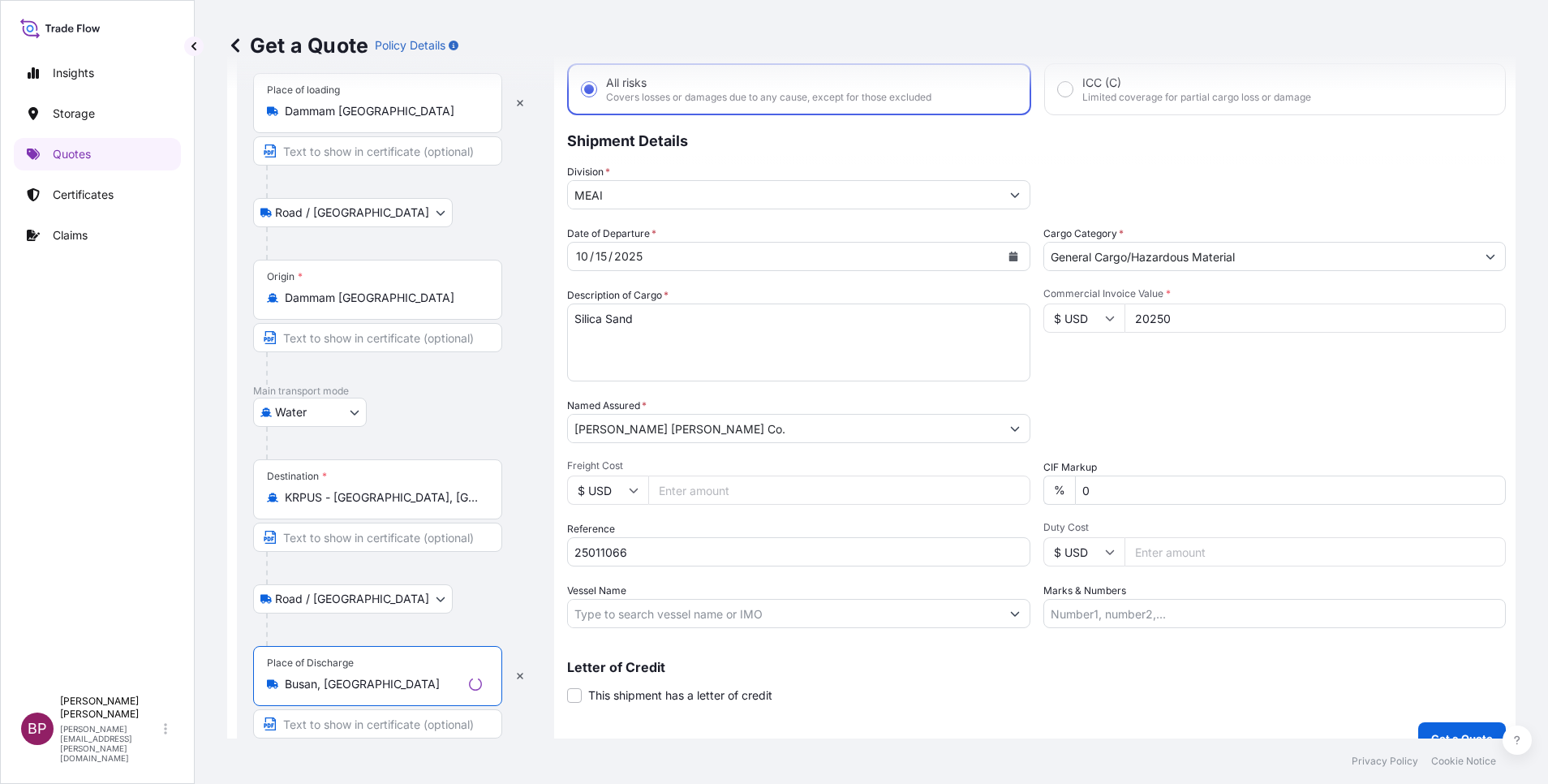
scroll to position [112, 0]
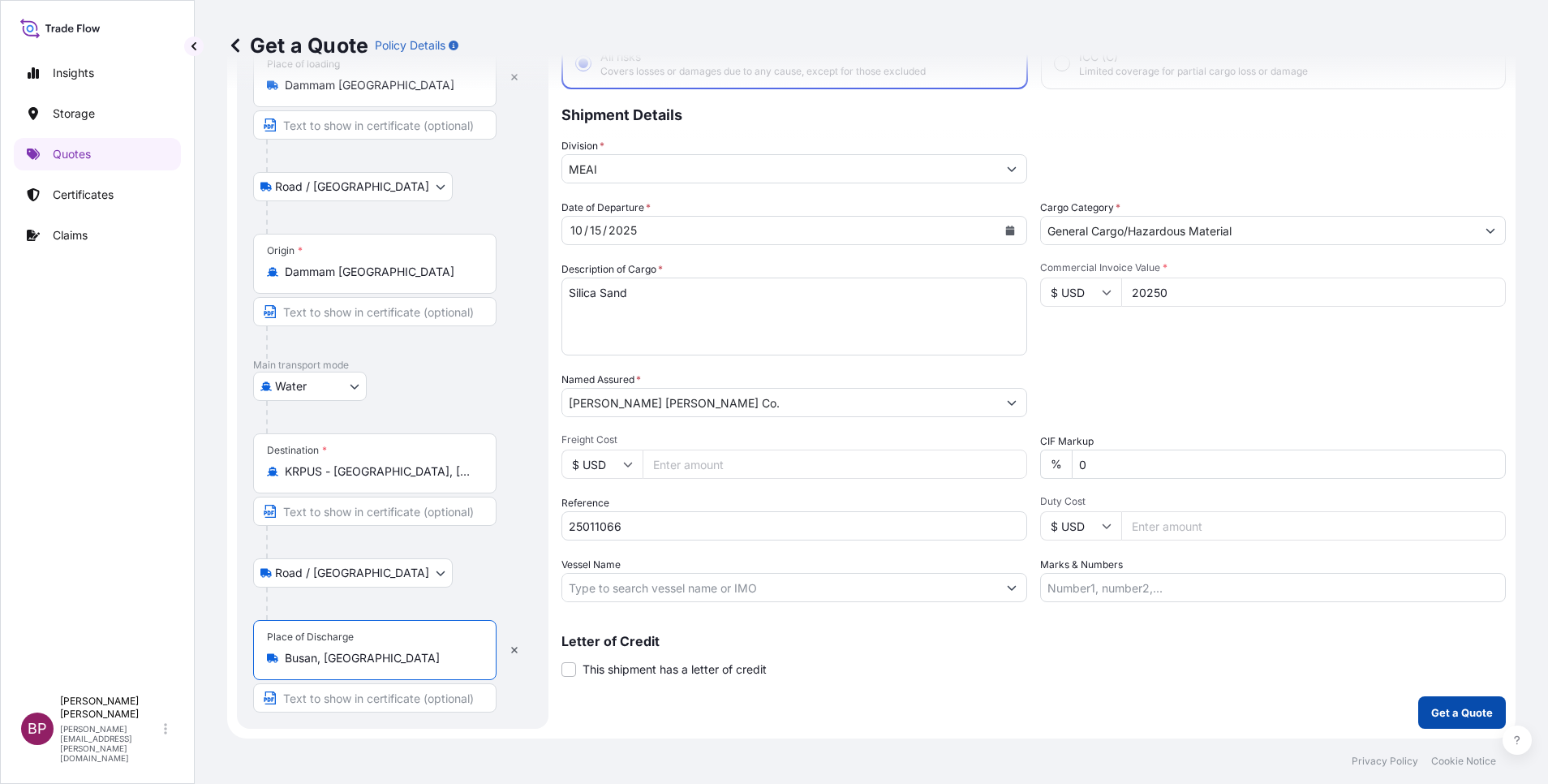
type input "Busan, [GEOGRAPHIC_DATA]"
click at [1464, 714] on p "Get a Quote" at bounding box center [1462, 712] width 61 height 16
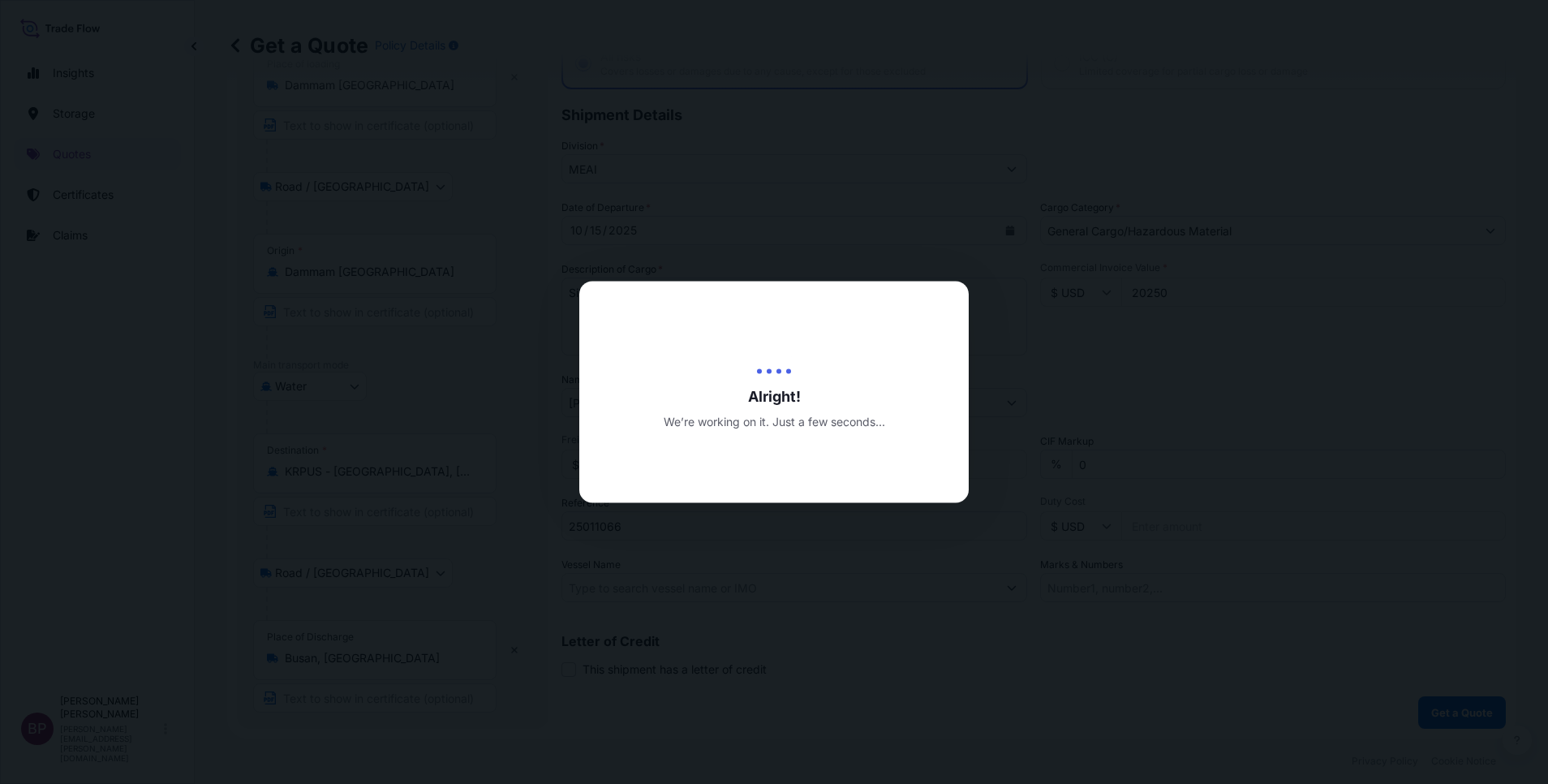
select select "Road / [GEOGRAPHIC_DATA]"
select select "Water"
select select "Road / [GEOGRAPHIC_DATA]"
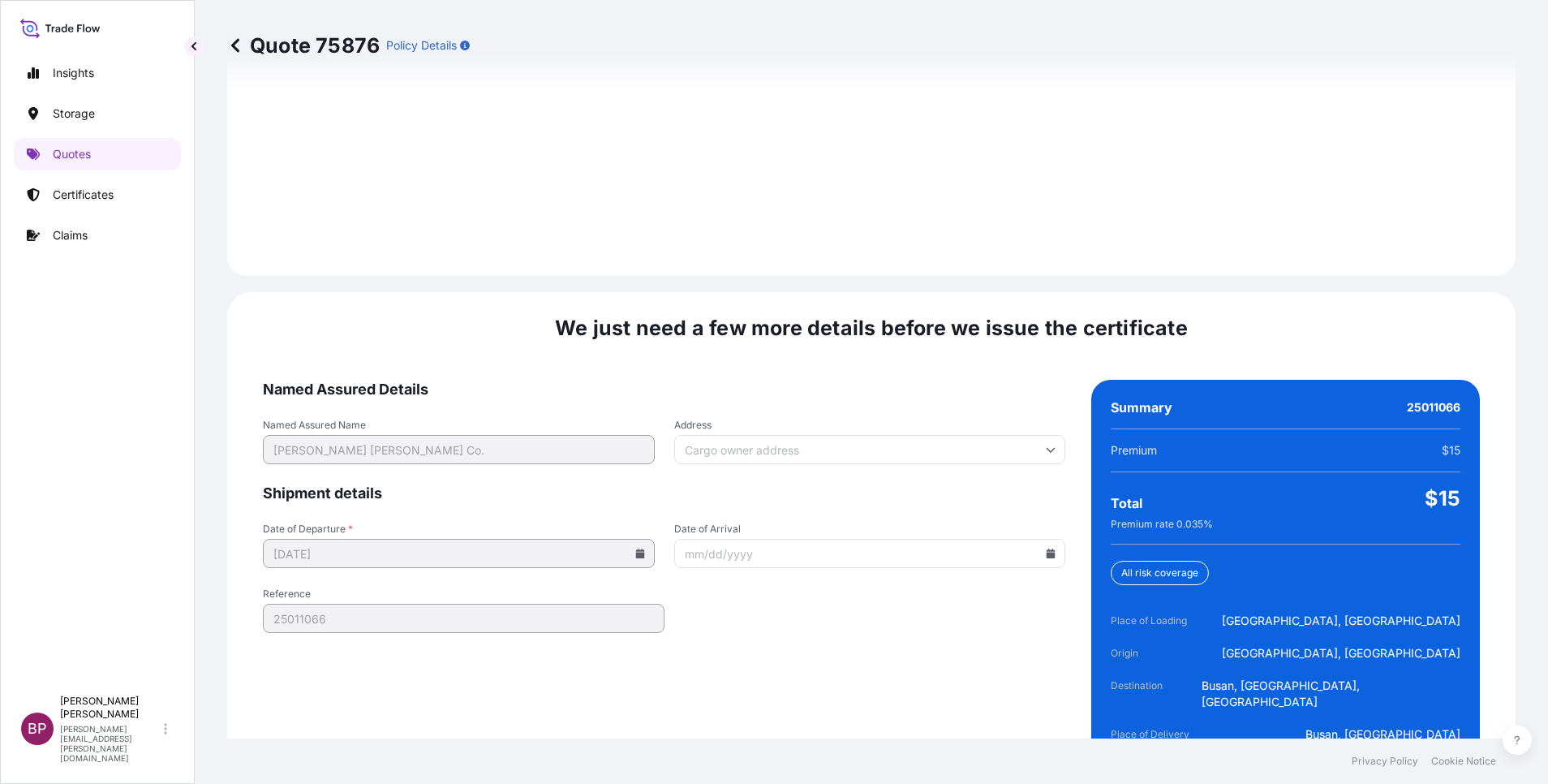
scroll to position [2404, 0]
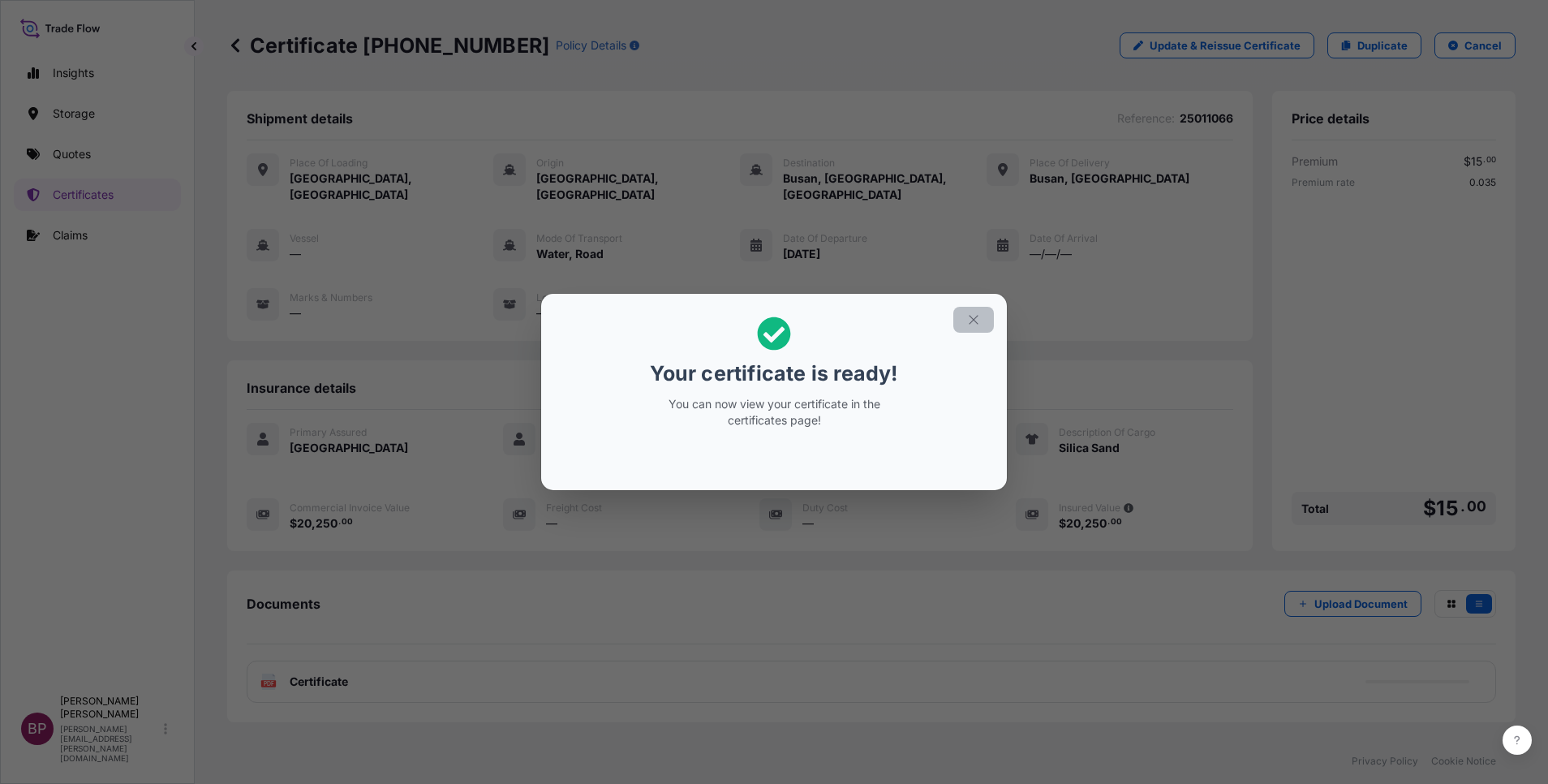
click at [972, 324] on icon "button" at bounding box center [973, 319] width 14 height 14
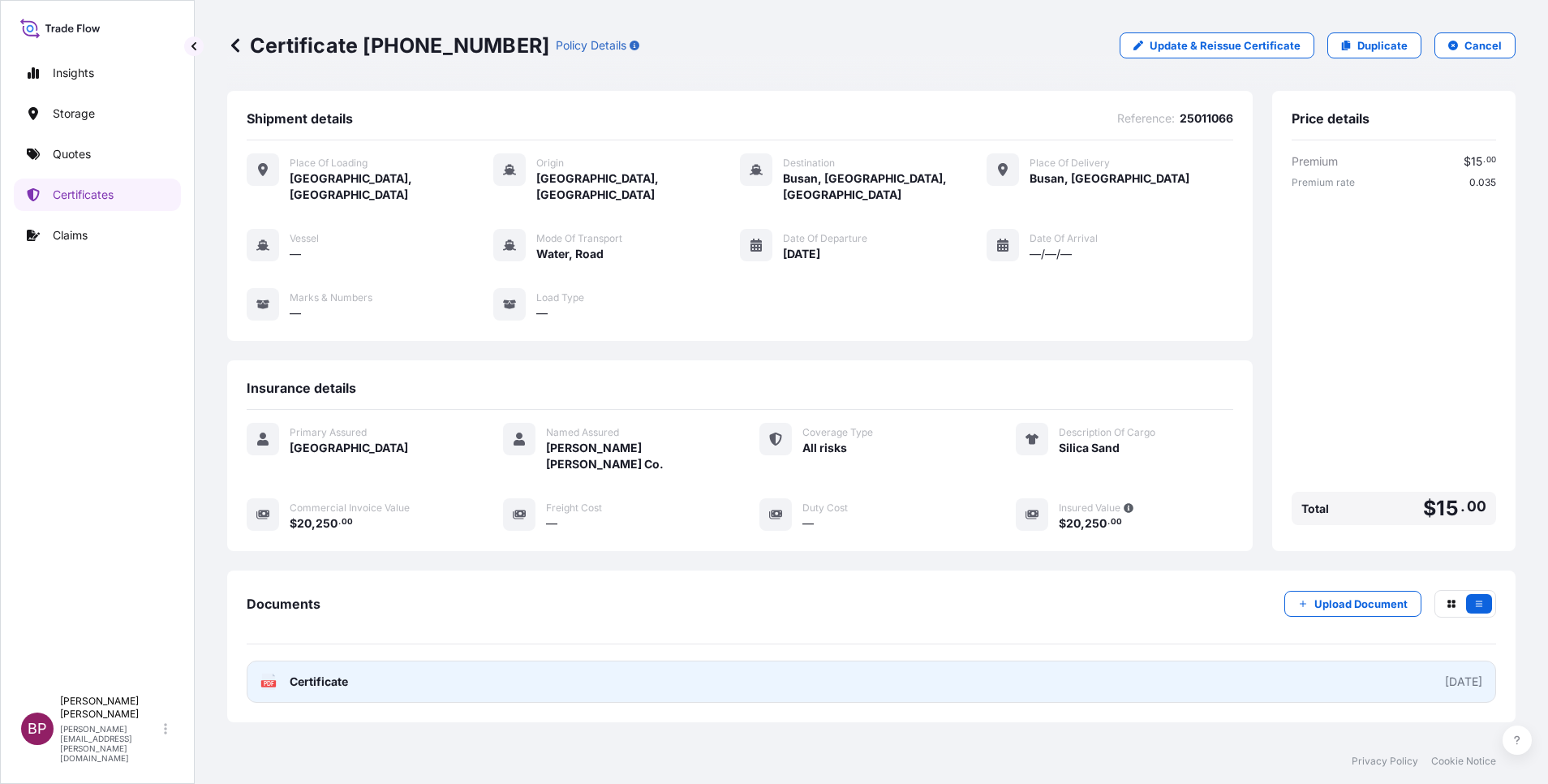
click at [309, 673] on span "Certificate" at bounding box center [319, 681] width 59 height 16
